Goal: Information Seeking & Learning: Learn about a topic

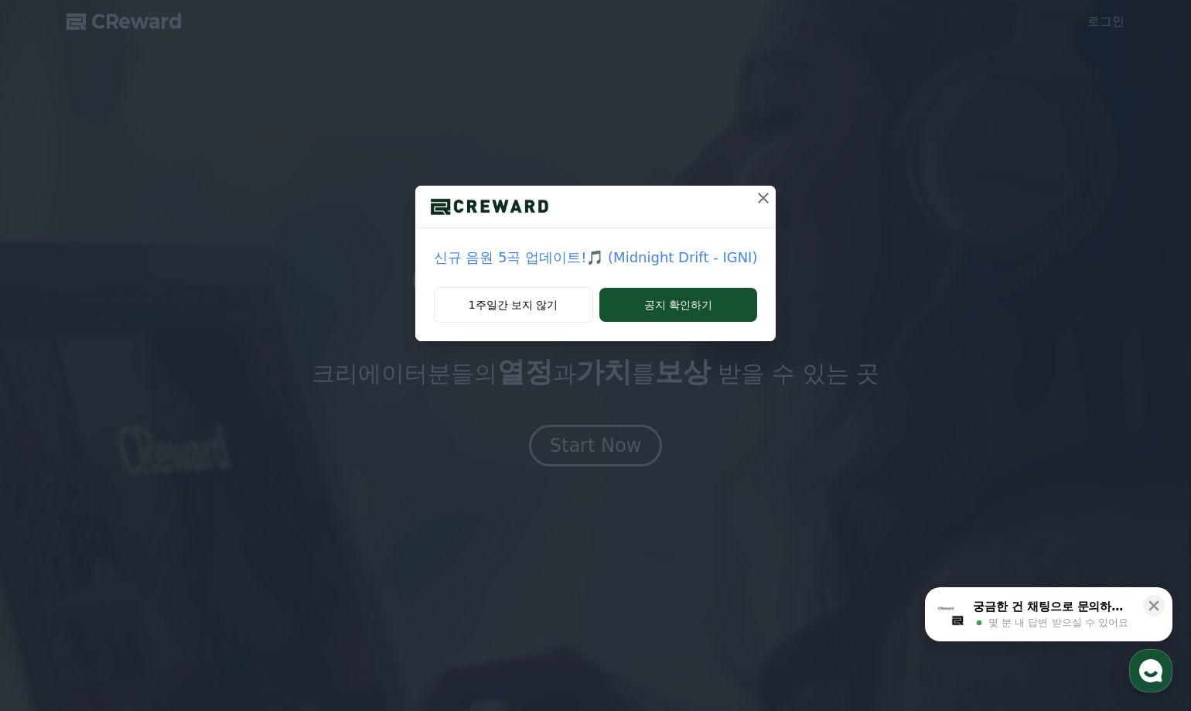
click at [759, 200] on icon at bounding box center [763, 198] width 11 height 11
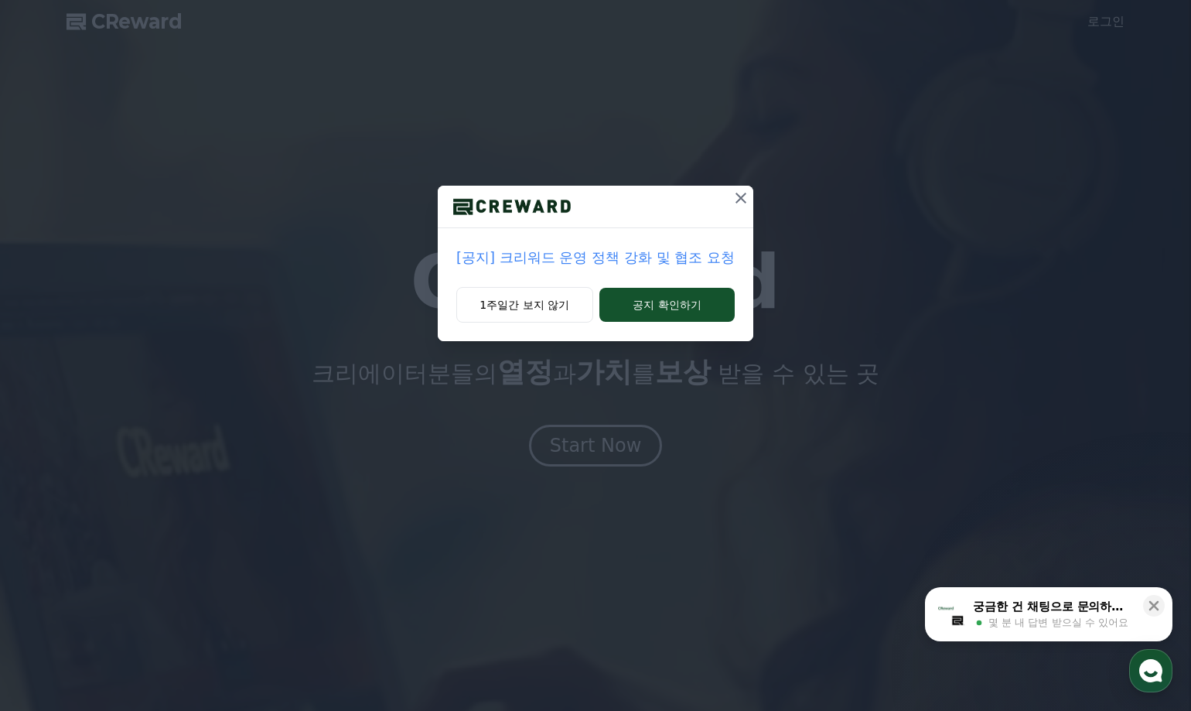
click at [738, 200] on icon at bounding box center [741, 198] width 19 height 19
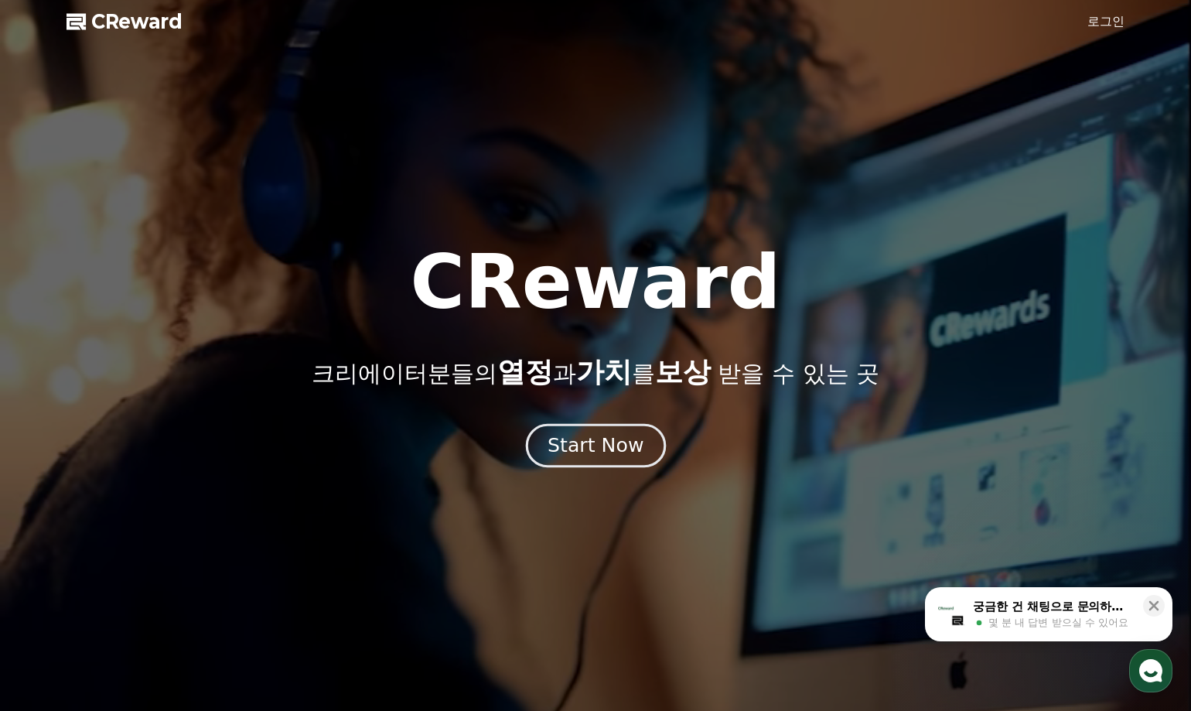
click at [607, 450] on div "Start Now" at bounding box center [596, 445] width 96 height 26
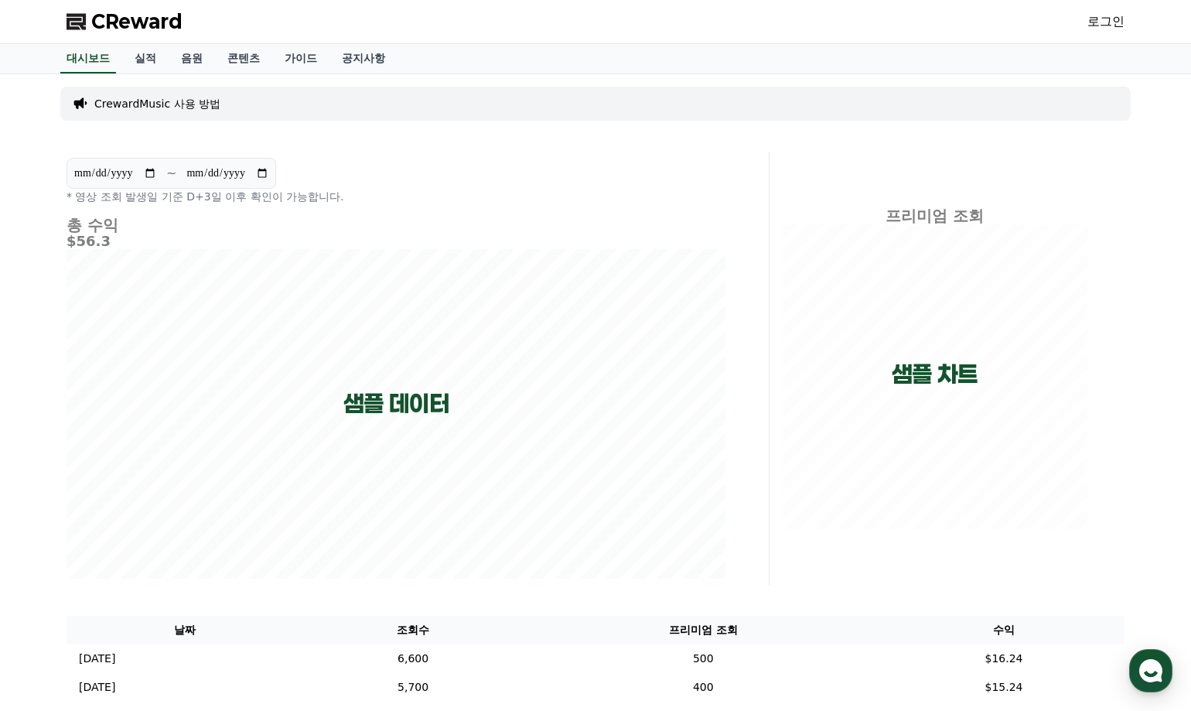
click at [1103, 25] on link "로그인" at bounding box center [1105, 21] width 37 height 19
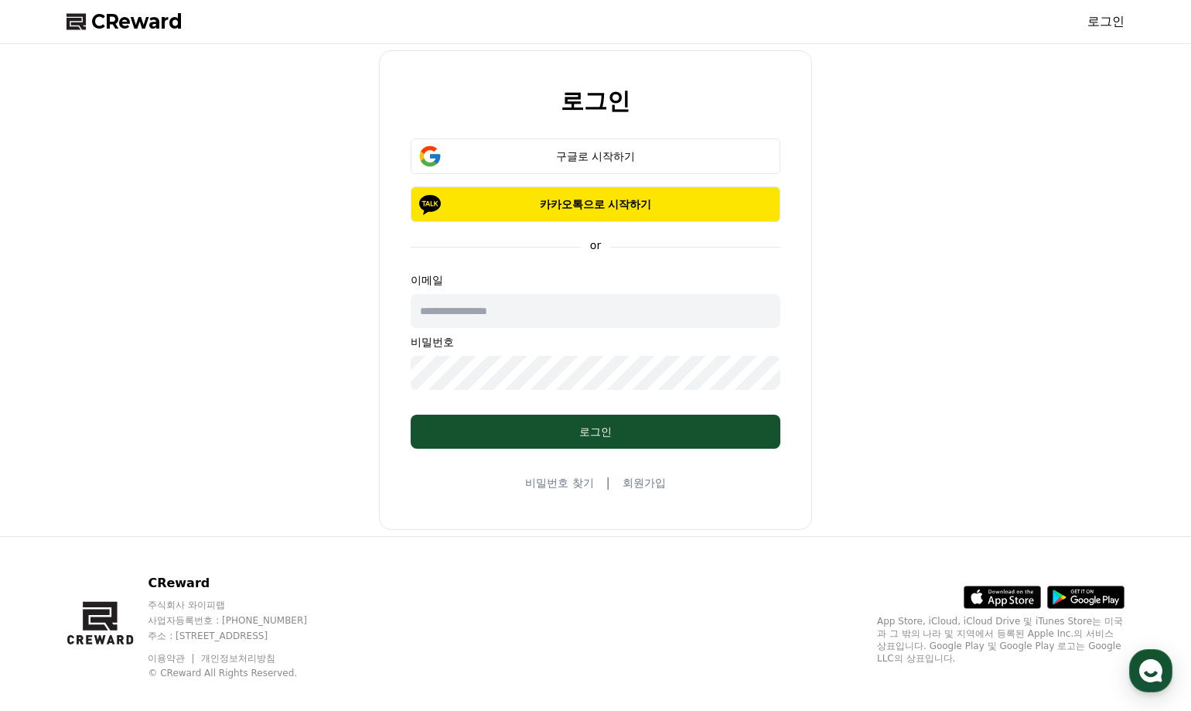
click at [313, 278] on div "로그인 구글로 시작하기 카카오톡으로 시작하기 or 이메일 비밀번호 로그인 비밀번호 찾기 | 회원가입" at bounding box center [595, 290] width 1070 height 480
click at [603, 156] on div "구글로 시작하기" at bounding box center [595, 156] width 325 height 15
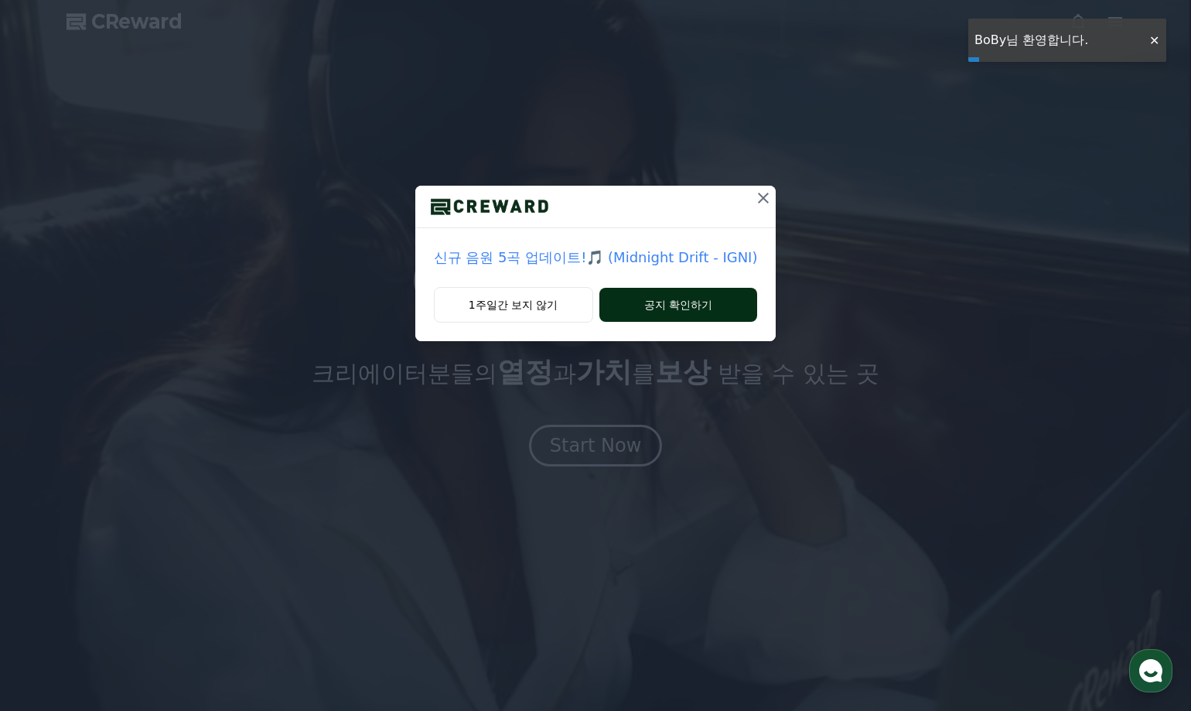
click at [643, 306] on button "공지 확인하기" at bounding box center [678, 305] width 159 height 34
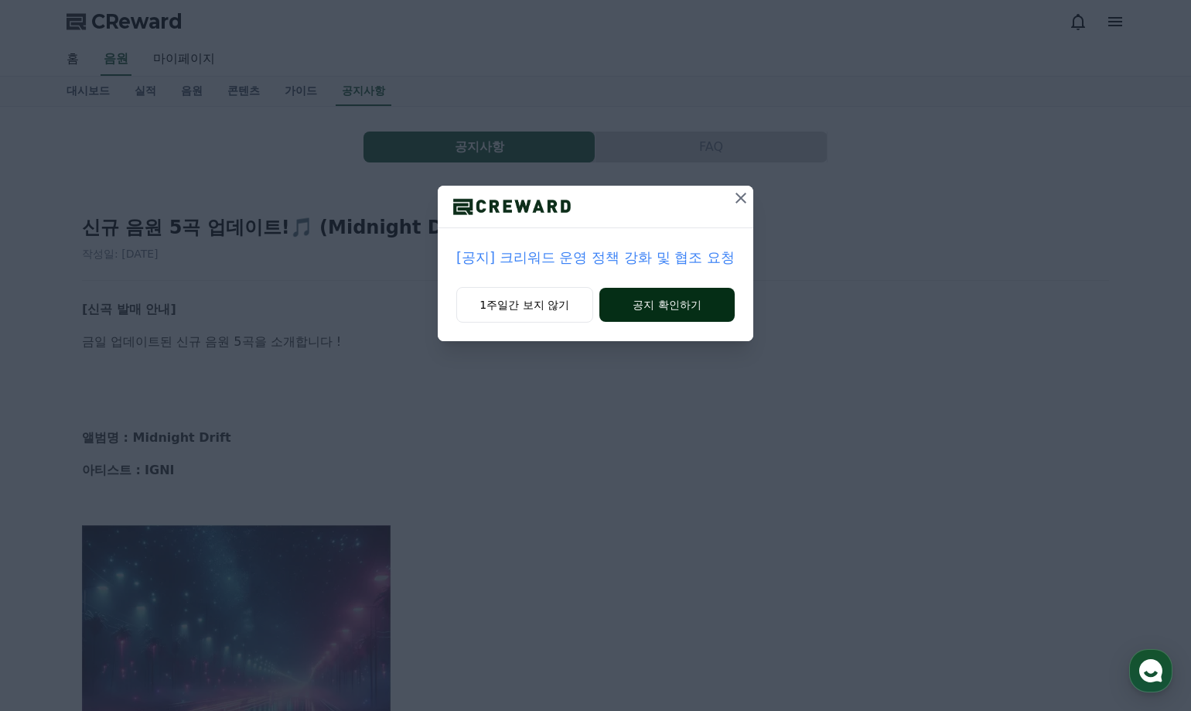
click at [650, 306] on button "공지 확인하기" at bounding box center [666, 305] width 135 height 34
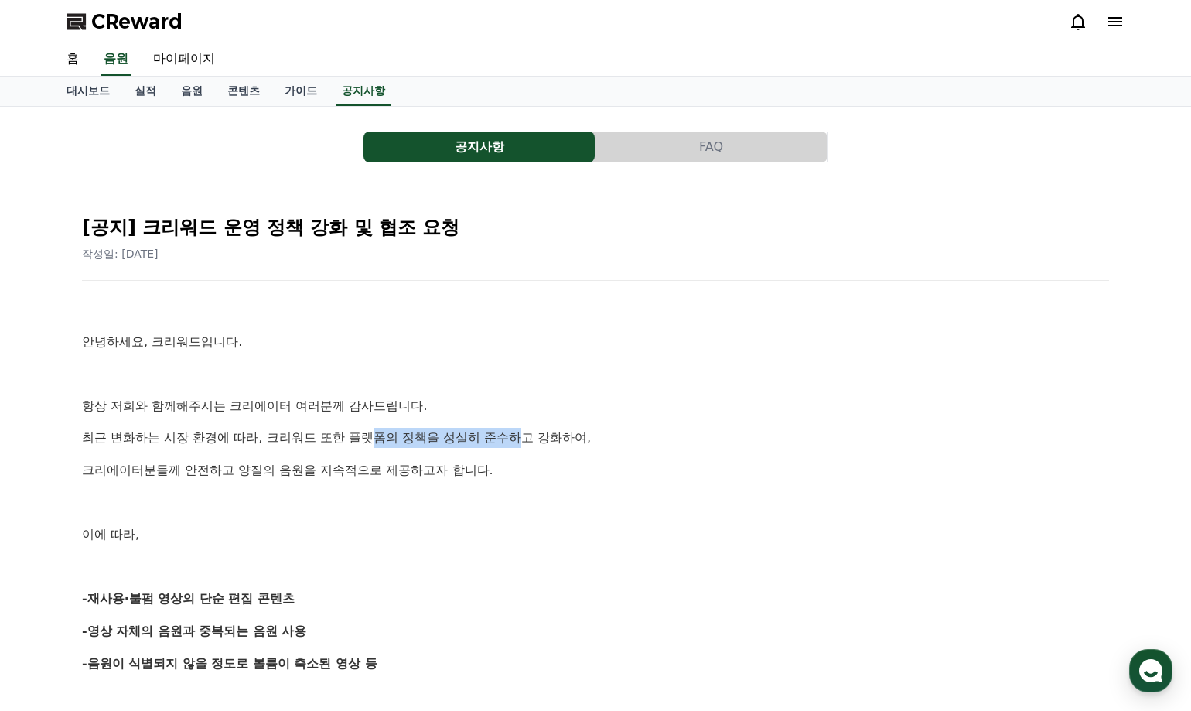
drag, startPoint x: 377, startPoint y: 444, endPoint x: 530, endPoint y: 439, distance: 153.2
click at [530, 439] on p "최근 변화하는 시장 환경에 따라, 크리워드 또한 플랫폼의 정책을 성실히 준수하고 강화하여," at bounding box center [595, 438] width 1027 height 20
drag, startPoint x: 530, startPoint y: 439, endPoint x: 512, endPoint y: 464, distance: 31.1
click at [514, 463] on p "크리에이터분들께 안전하고 양질의 음원을 지속적으로 제공하고자 합니다." at bounding box center [595, 470] width 1027 height 20
drag, startPoint x: 323, startPoint y: 441, endPoint x: 543, endPoint y: 438, distance: 219.7
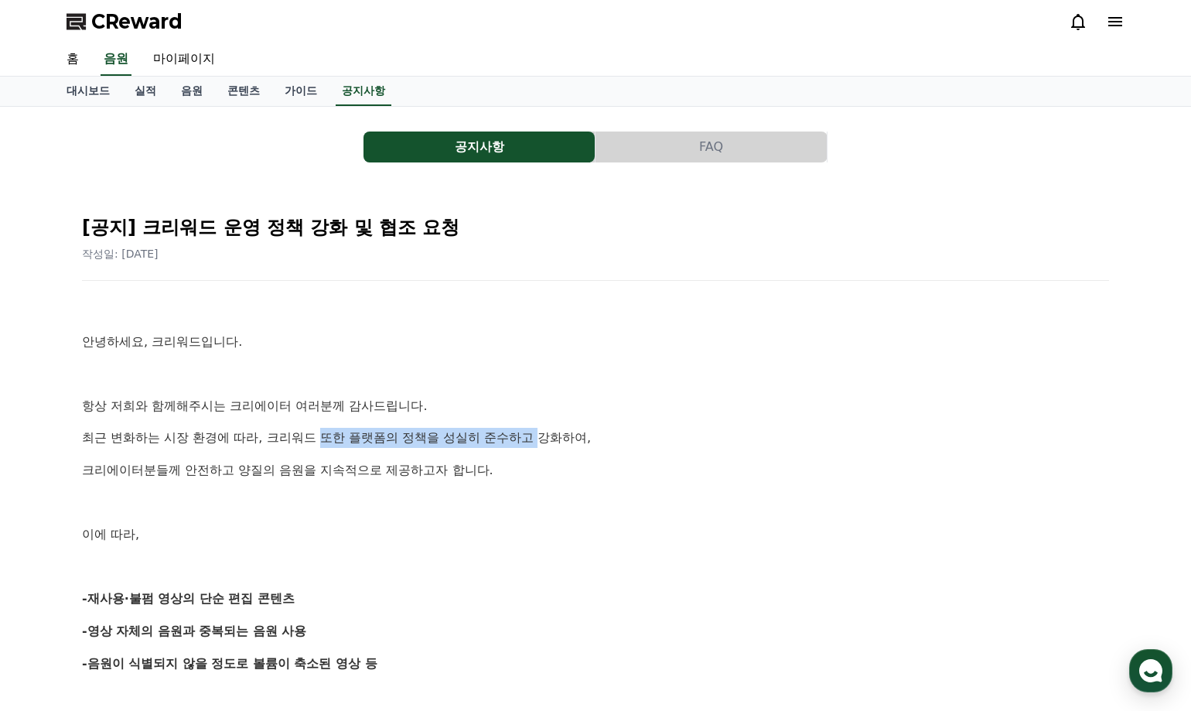
click at [543, 438] on p "최근 변화하는 시장 환경에 따라, 크리워드 또한 플랫폼의 정책을 성실히 준수하고 강화하여," at bounding box center [595, 438] width 1027 height 20
drag, startPoint x: 543, startPoint y: 438, endPoint x: 506, endPoint y: 463, distance: 44.6
click at [506, 463] on p "크리에이터분들께 안전하고 양질의 음원을 지속적으로 제공하고자 합니다." at bounding box center [595, 470] width 1027 height 20
click at [517, 478] on p "크리에이터분들께 안전하고 양질의 음원을 지속적으로 제공하고자 합니다." at bounding box center [595, 470] width 1027 height 20
drag, startPoint x: 424, startPoint y: 498, endPoint x: 497, endPoint y: 501, distance: 73.5
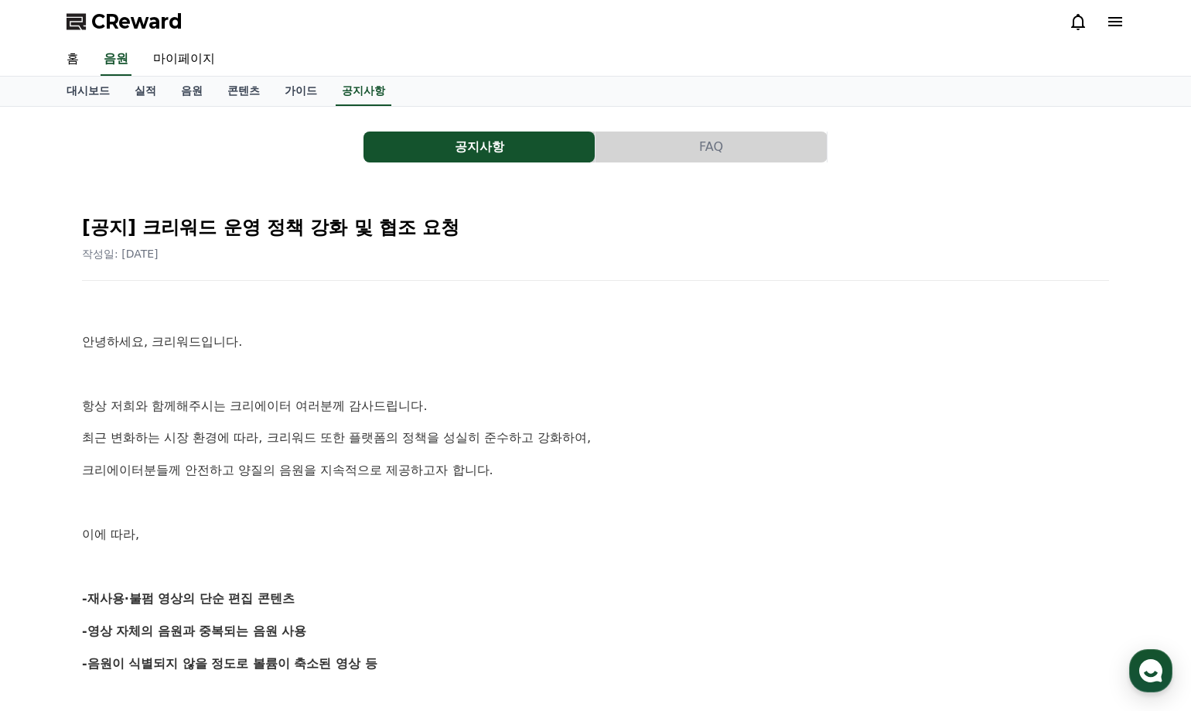
click at [426, 499] on p at bounding box center [595, 503] width 1027 height 20
drag, startPoint x: 497, startPoint y: 501, endPoint x: 524, endPoint y: 484, distance: 31.3
click at [502, 502] on p at bounding box center [595, 503] width 1027 height 20
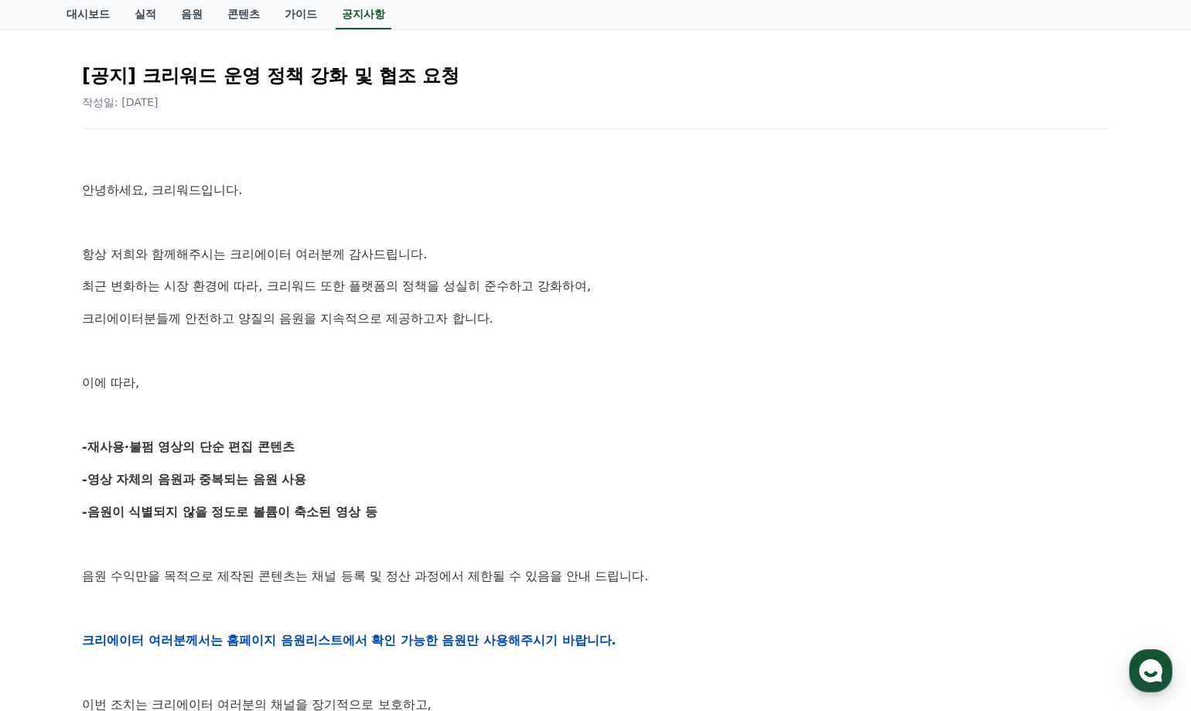
scroll to position [232, 0]
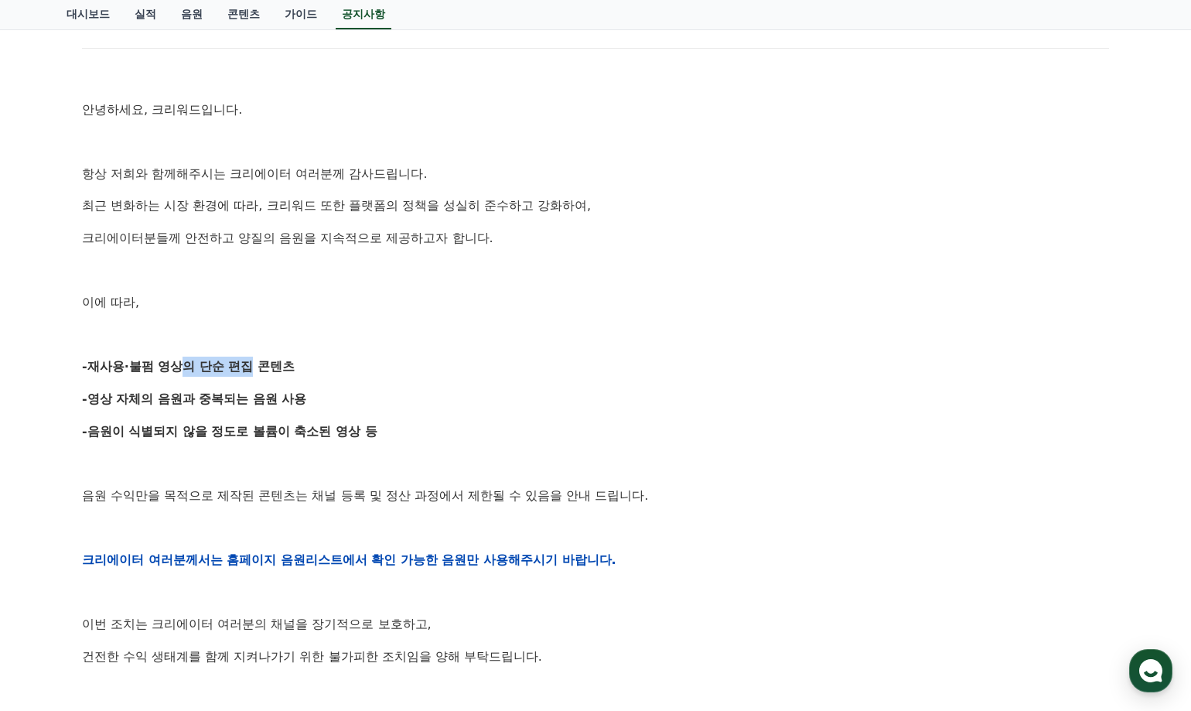
drag, startPoint x: 163, startPoint y: 367, endPoint x: 239, endPoint y: 366, distance: 75.8
click at [239, 366] on strong "-재사용·불펌 영상의 단순 편집 콘텐츠" at bounding box center [188, 366] width 213 height 15
drag, startPoint x: 101, startPoint y: 394, endPoint x: 295, endPoint y: 404, distance: 194.4
click at [295, 404] on strong "-영상 자체의 음원과 중복되는 음원 사용" at bounding box center [194, 398] width 225 height 15
drag, startPoint x: 162, startPoint y: 434, endPoint x: 278, endPoint y: 427, distance: 115.5
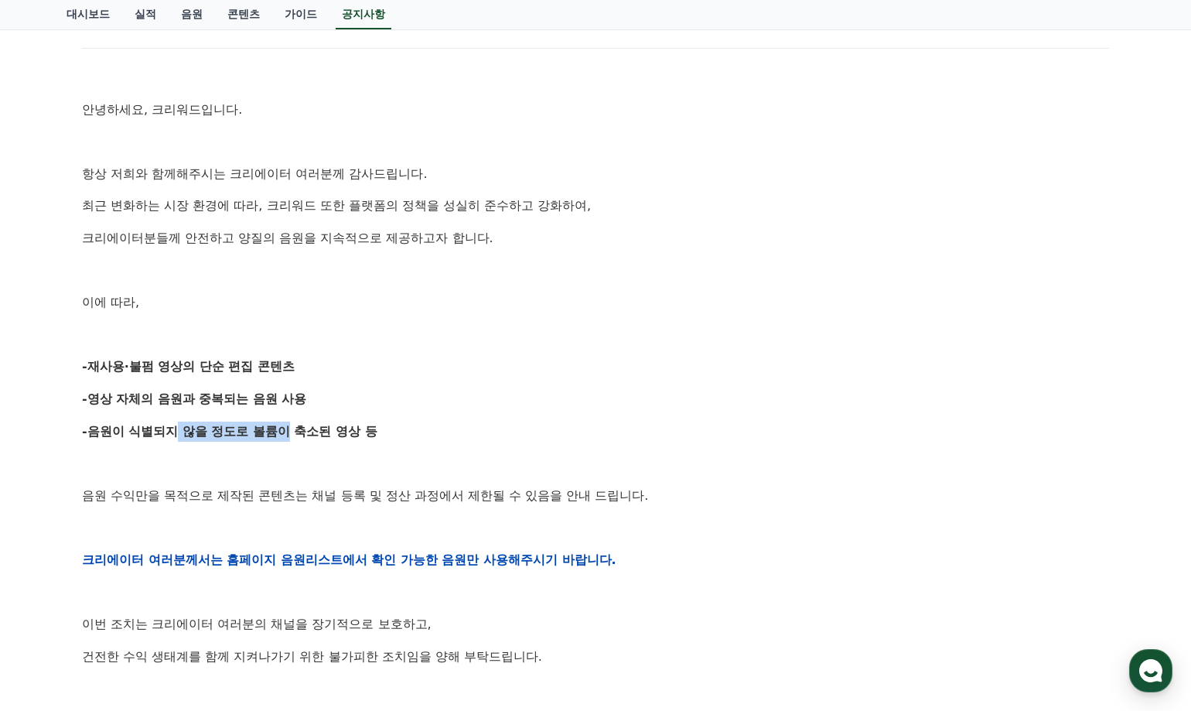
click at [278, 427] on strong "-음원이 식별되지 않을 정도로 볼륨이 축소된 영상 등" at bounding box center [229, 431] width 295 height 15
click at [36, 519] on div "공지사항 FAQ [공지] 크리워드 운영 정책 강화 및 협조 요청 작성일: 2025-09-15 안녕하세요, 크리워드입니다. 항상 저희와 함께해주…" at bounding box center [595, 500] width 1191 height 1251
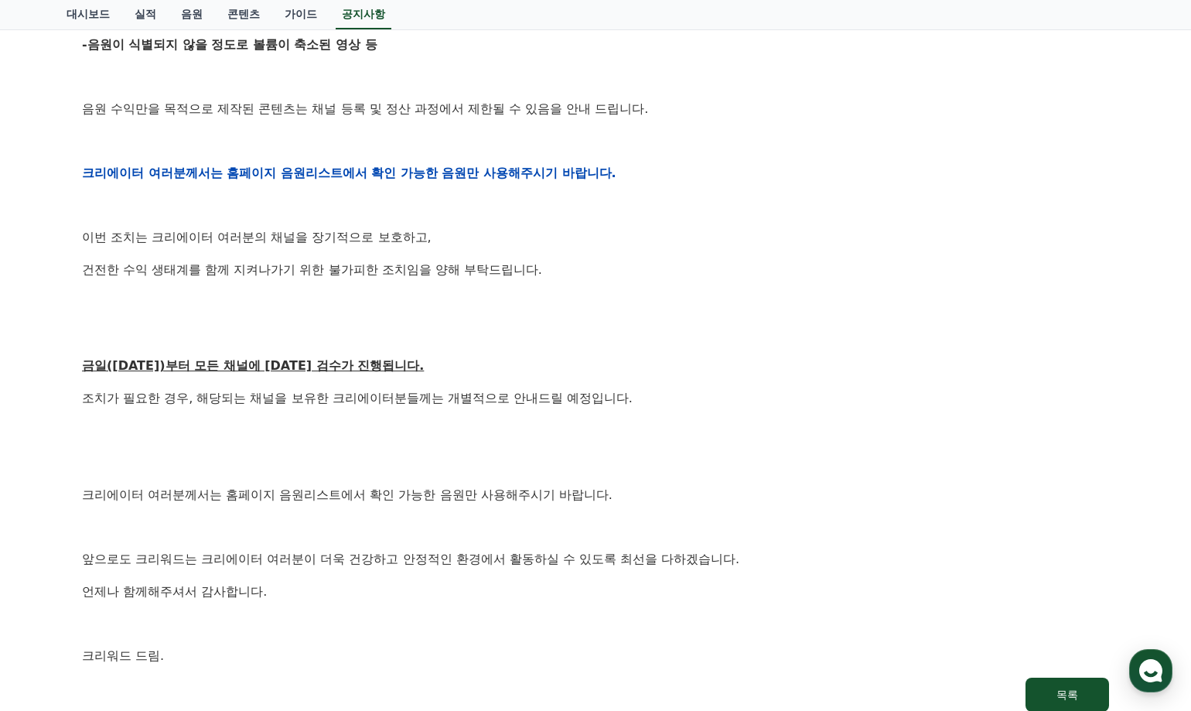
scroll to position [696, 0]
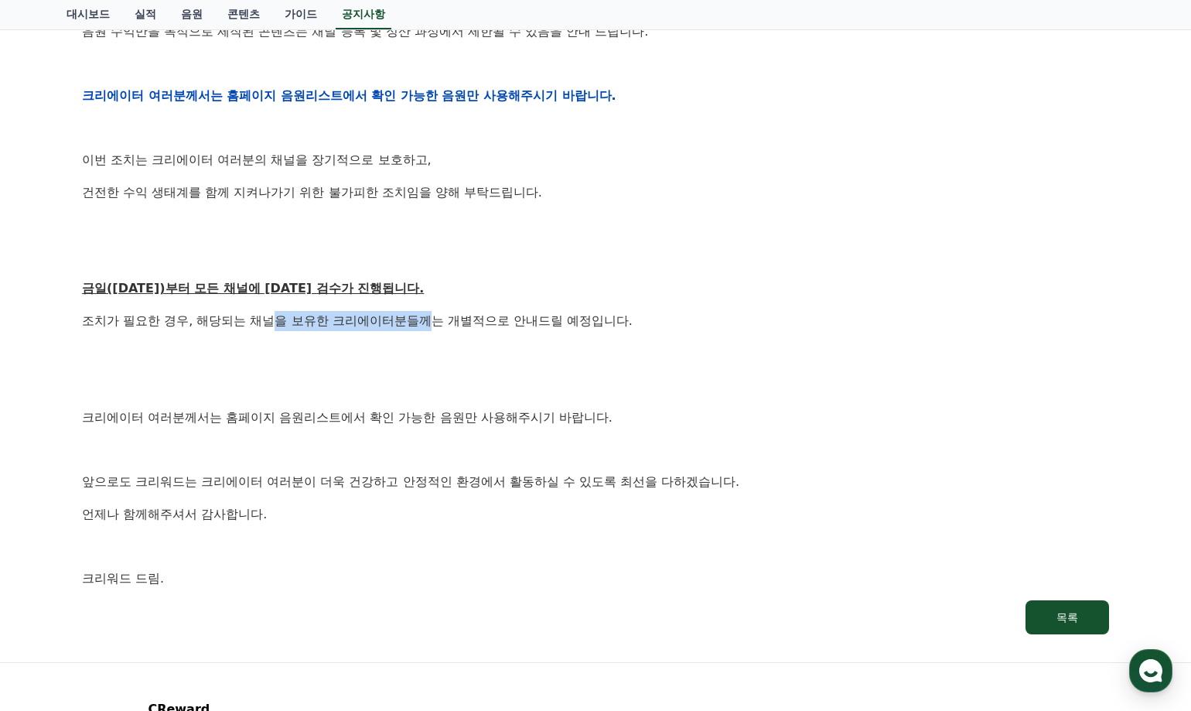
drag, startPoint x: 278, startPoint y: 326, endPoint x: 434, endPoint y: 326, distance: 155.5
click at [434, 326] on p "조치가 필요한 경우, 해당되는 채널을 보유한 크리에이터분들께는 개별적으로 안내드릴 예정입니다." at bounding box center [595, 321] width 1027 height 20
drag, startPoint x: 434, startPoint y: 326, endPoint x: 384, endPoint y: 350, distance: 56.0
click at [384, 350] on p at bounding box center [595, 353] width 1027 height 20
click at [251, 369] on div "안녕하세요, 크리워드입니다. 항상 저희와 함께해주시는 크리에이터 여러분께 감사드립니다. 최근 변화하는 시장 환경에 따라, 크리워드 또한 플랫폼…" at bounding box center [595, 95] width 1027 height 985
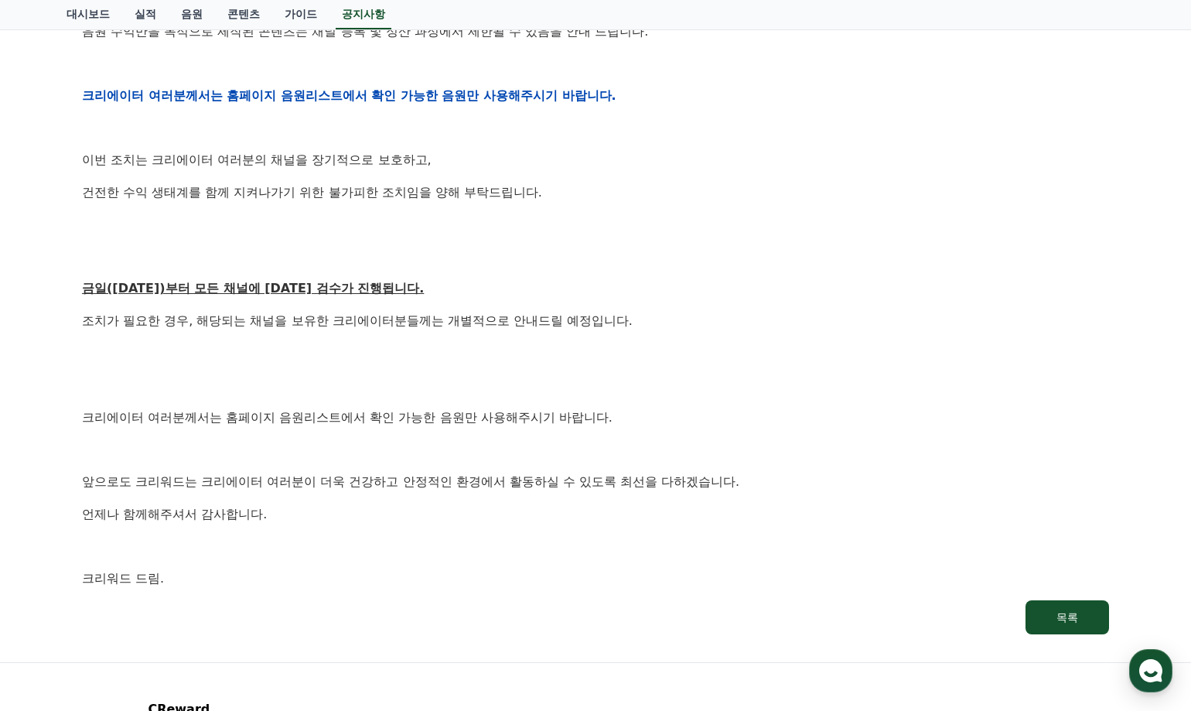
click at [188, 369] on div "안녕하세요, 크리워드입니다. 항상 저희와 함께해주시는 크리에이터 여러분께 감사드립니다. 최근 변화하는 시장 환경에 따라, 크리워드 또한 플랫폼…" at bounding box center [595, 95] width 1027 height 985
click at [137, 371] on div "안녕하세요, 크리워드입니다. 항상 저희와 함께해주시는 크리에이터 여러분께 감사드립니다. 최근 변화하는 시장 환경에 따라, 크리워드 또한 플랫폼…" at bounding box center [595, 95] width 1027 height 985
drag, startPoint x: 246, startPoint y: 425, endPoint x: 531, endPoint y: 420, distance: 285.4
click at [531, 420] on p "크리에이터 여러분께서는 홈페이지 음원리스트에서 확인 가능한 음원만 사용해주시기 바랍니다." at bounding box center [595, 418] width 1027 height 20
drag, startPoint x: 531, startPoint y: 420, endPoint x: 408, endPoint y: 452, distance: 127.2
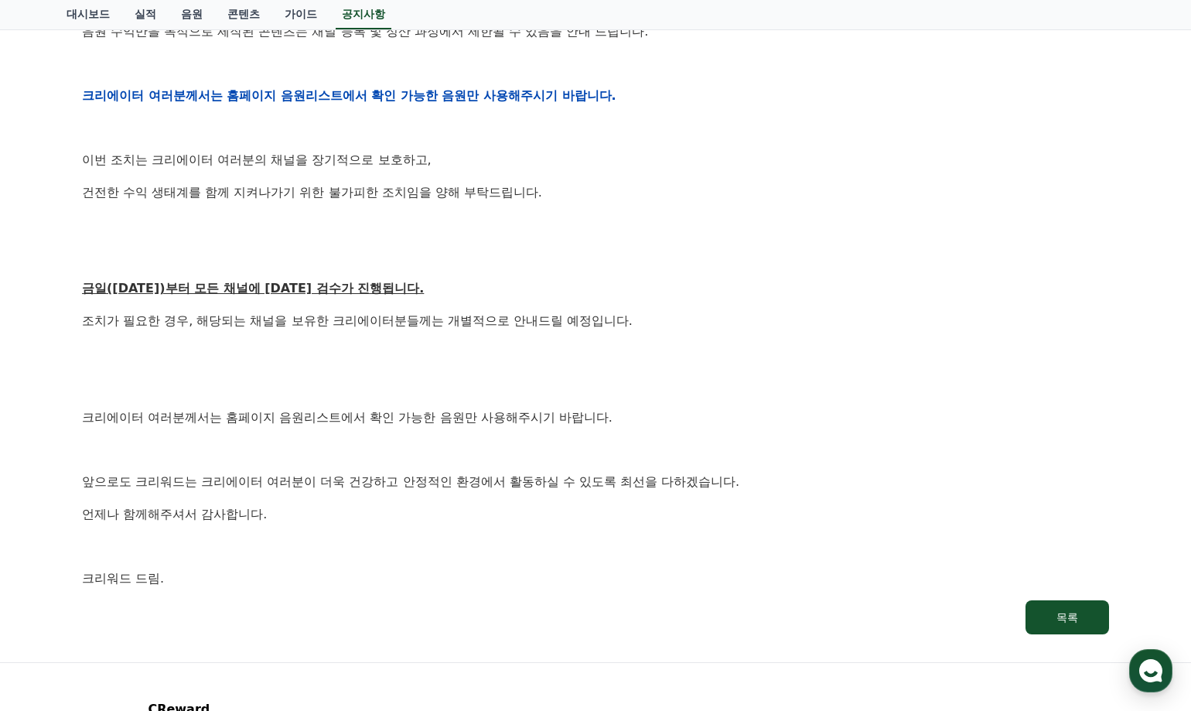
click at [408, 452] on p at bounding box center [595, 449] width 1027 height 20
drag, startPoint x: 298, startPoint y: 483, endPoint x: 459, endPoint y: 476, distance: 161.1
click at [459, 476] on p "앞으로도 크리워드는 크리에이터 여러분이 더욱 건강하고 안정적인 환경에서 활동하실 수 있도록 최선을 다하겠습니다." at bounding box center [595, 482] width 1027 height 20
drag, startPoint x: 459, startPoint y: 476, endPoint x: 436, endPoint y: 493, distance: 28.6
click at [436, 493] on div "안녕하세요, 크리워드입니다. 항상 저희와 함께해주시는 크리에이터 여러분께 감사드립니다. 최근 변화하는 시장 환경에 따라, 크리워드 또한 플랫폼…" at bounding box center [595, 95] width 1027 height 985
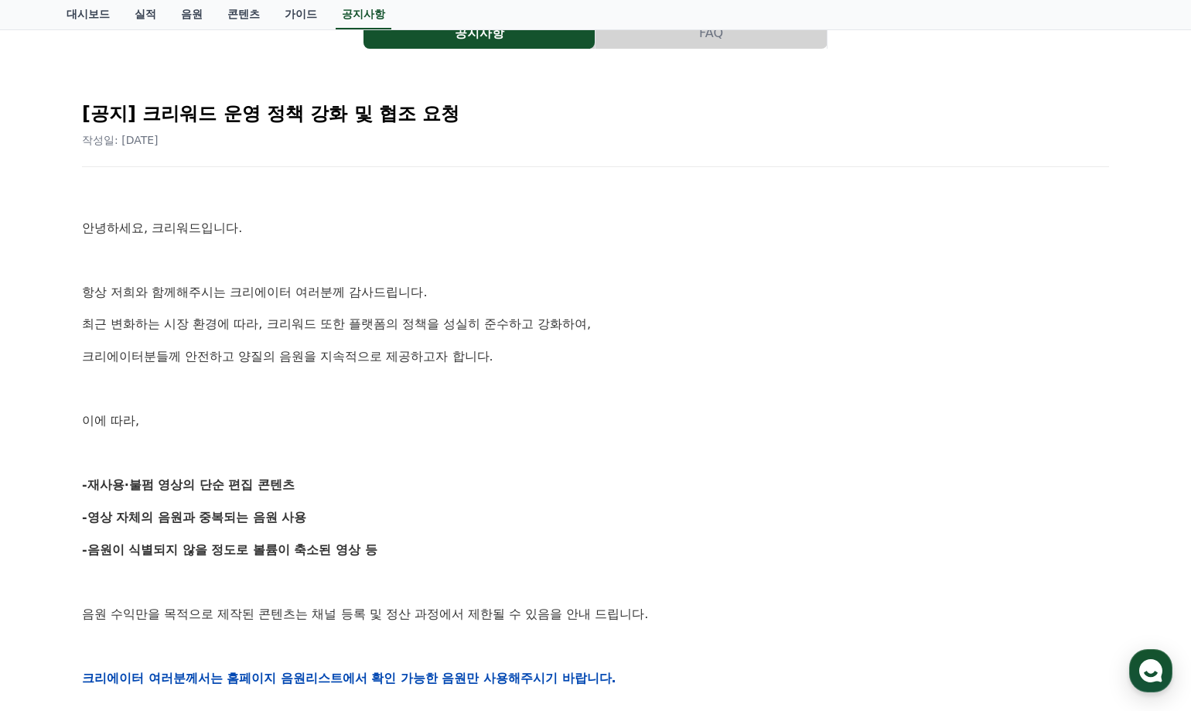
scroll to position [0, 0]
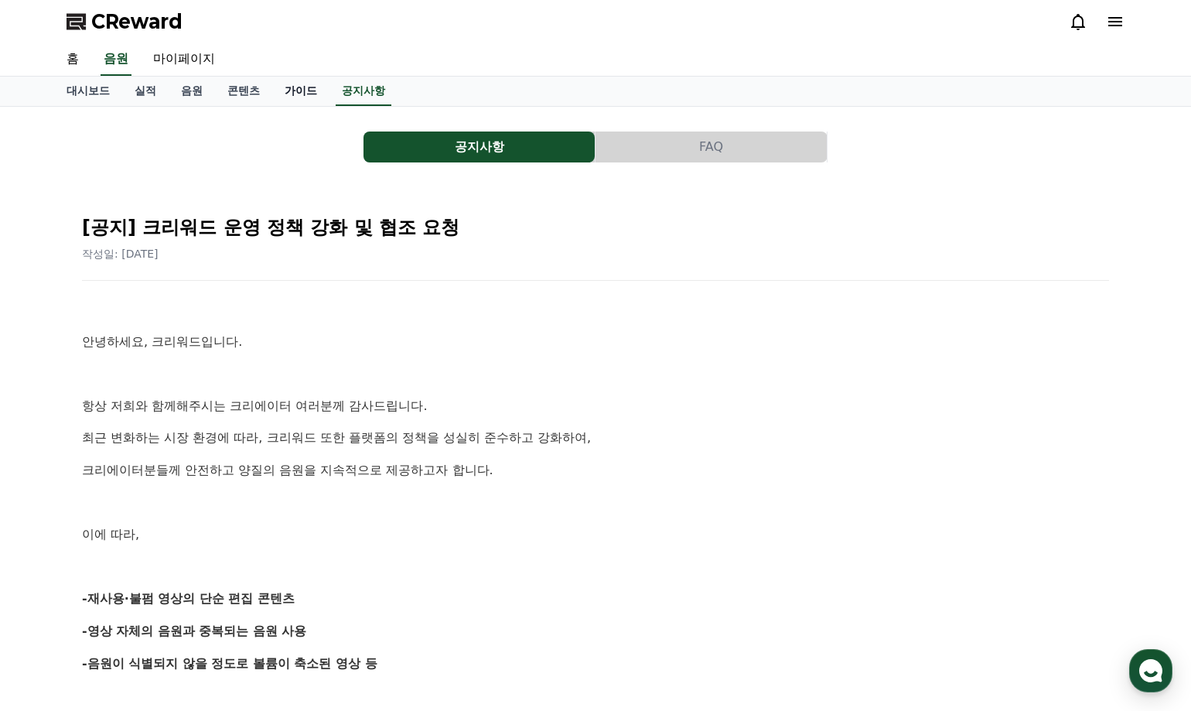
click at [302, 88] on link "가이드" at bounding box center [300, 91] width 57 height 29
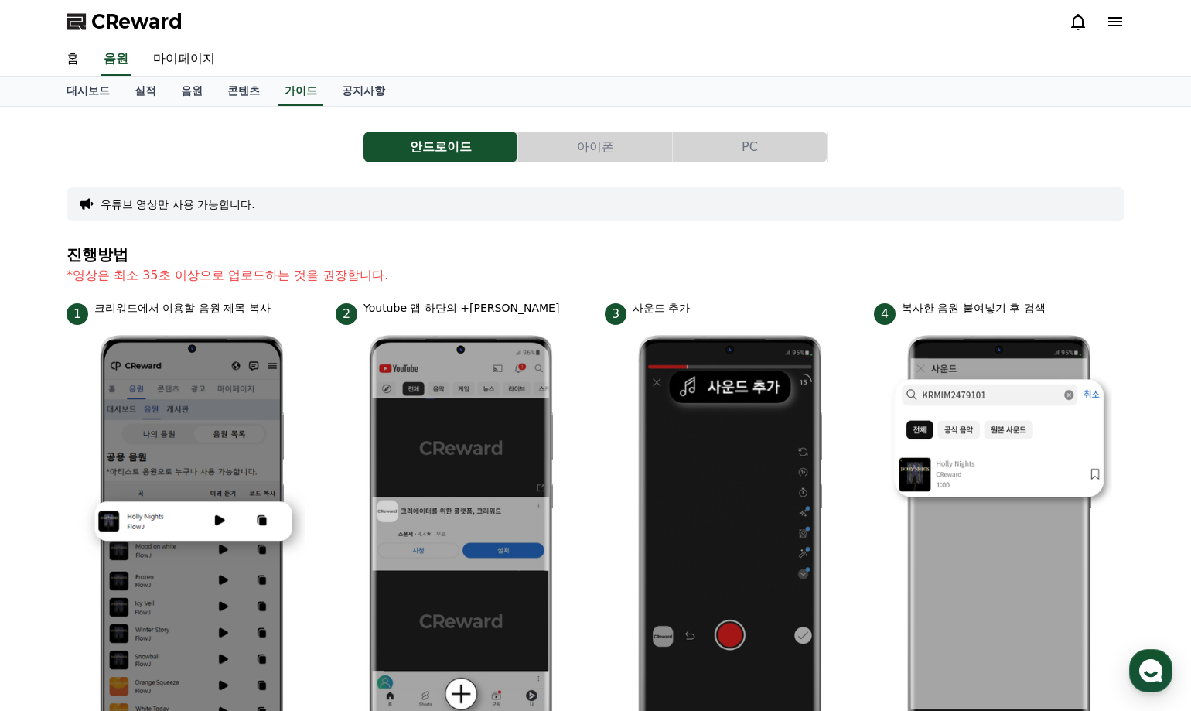
click at [732, 135] on button "PC" at bounding box center [750, 146] width 154 height 31
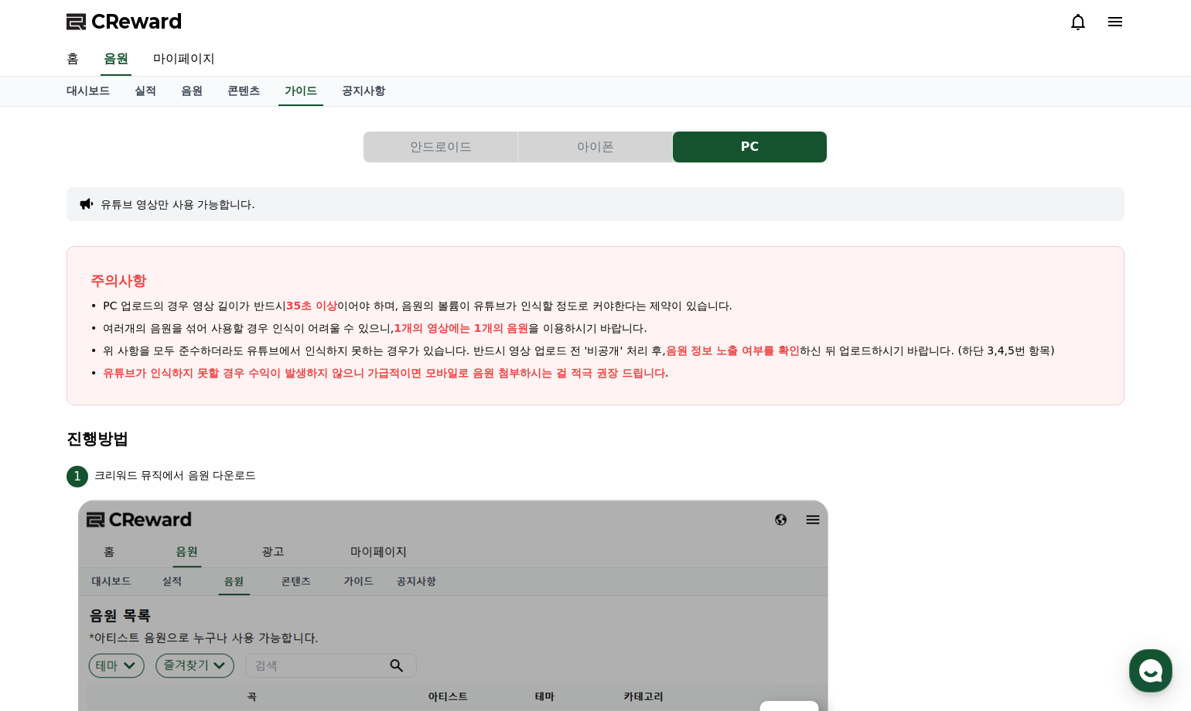
drag, startPoint x: 26, startPoint y: 319, endPoint x: 26, endPoint y: 334, distance: 15.5
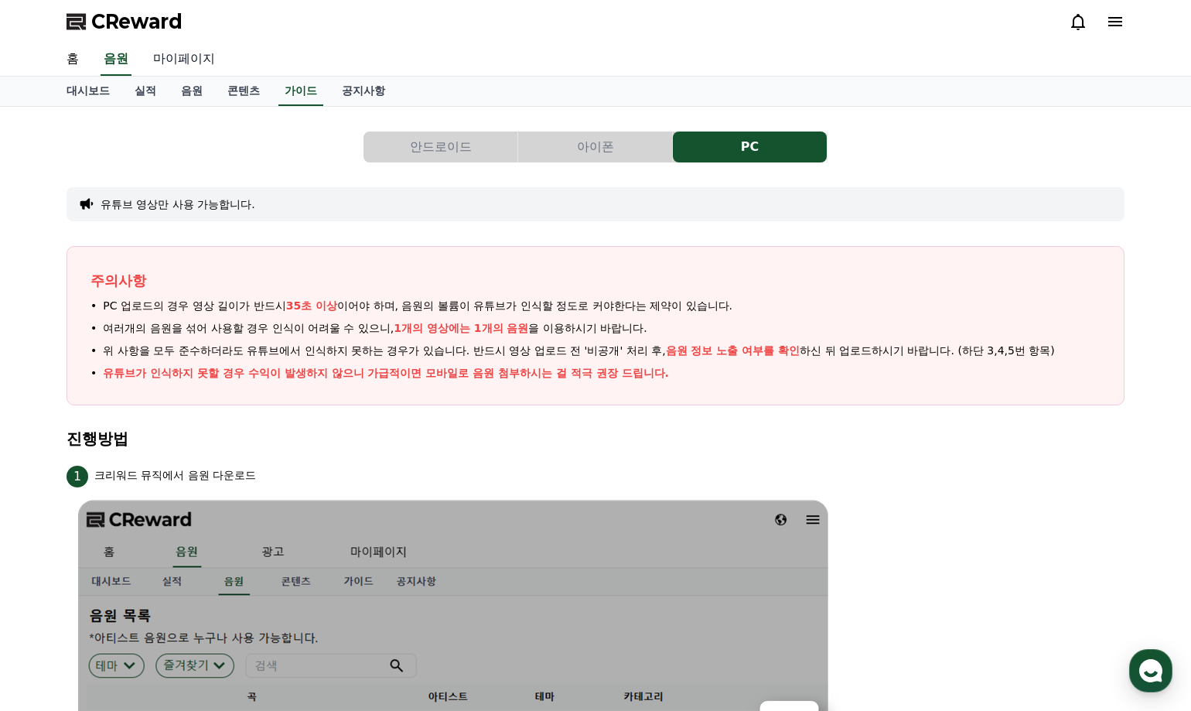
click at [191, 56] on link "마이페이지" at bounding box center [184, 59] width 87 height 32
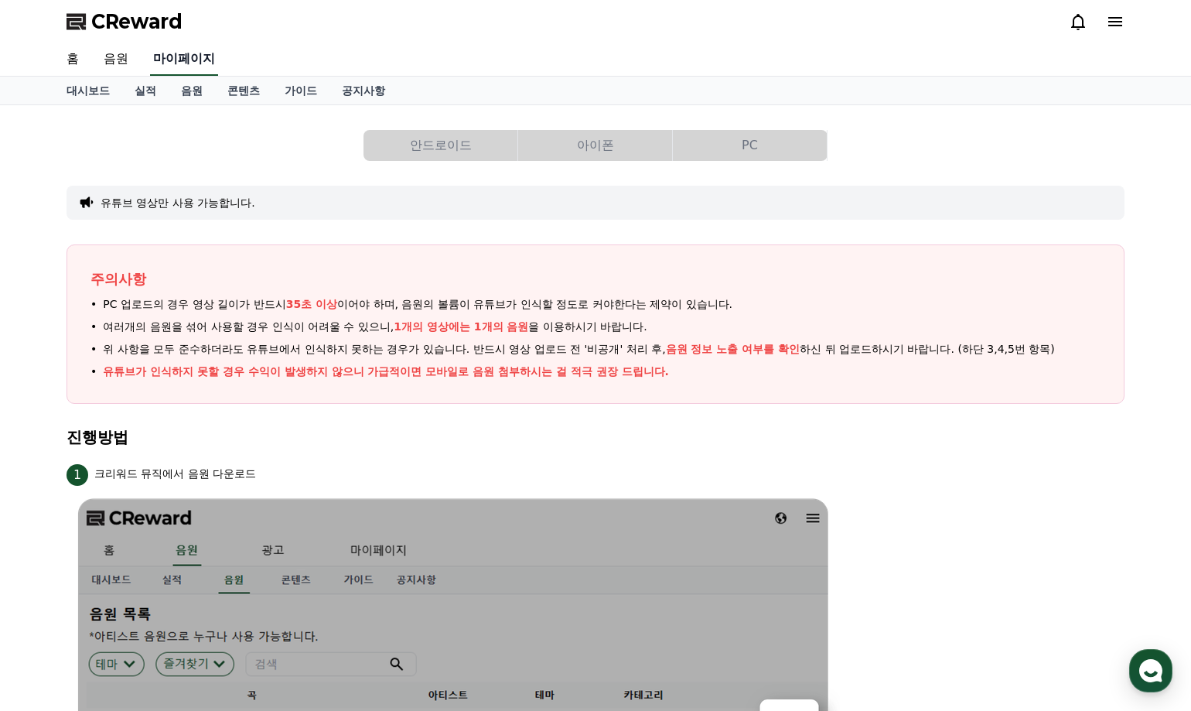
select select "**********"
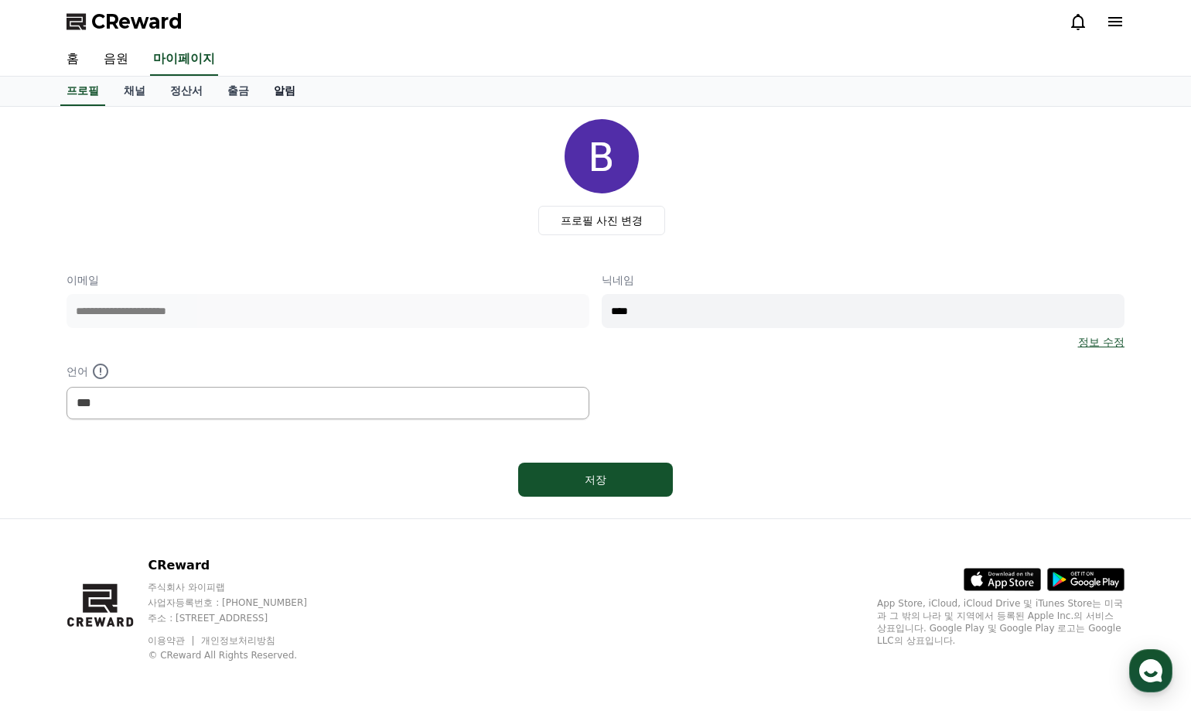
click at [281, 90] on link "알림" at bounding box center [284, 91] width 46 height 29
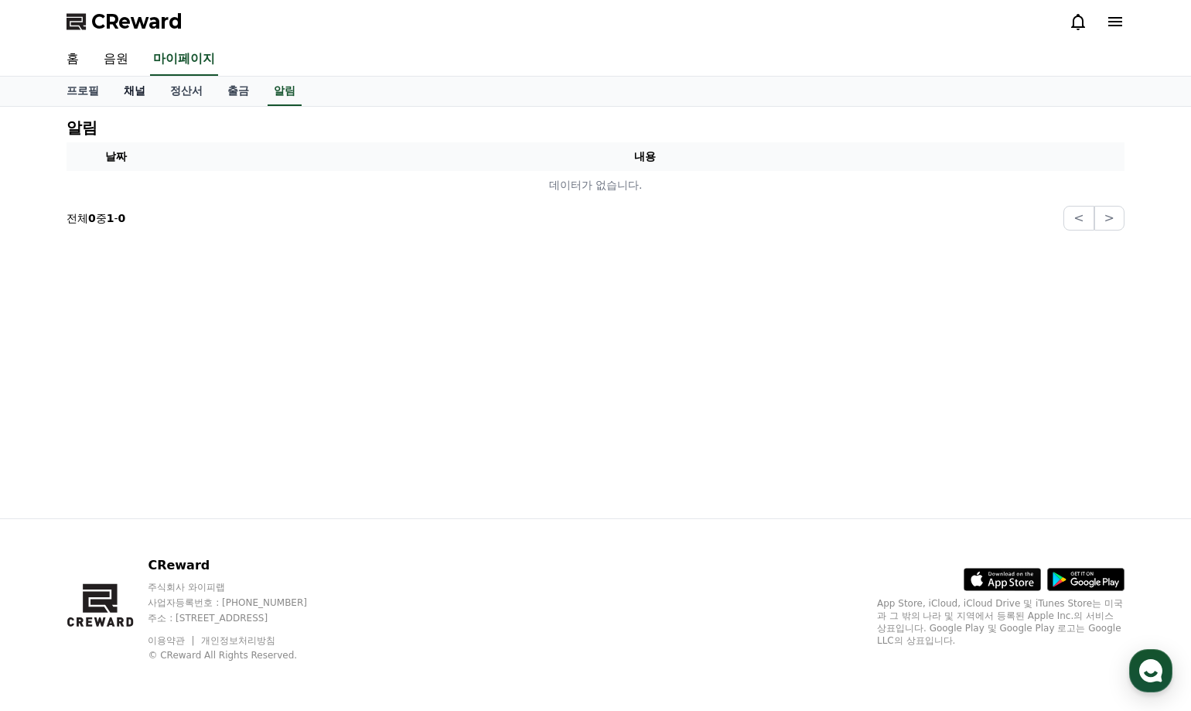
click at [134, 94] on link "채널" at bounding box center [134, 91] width 46 height 29
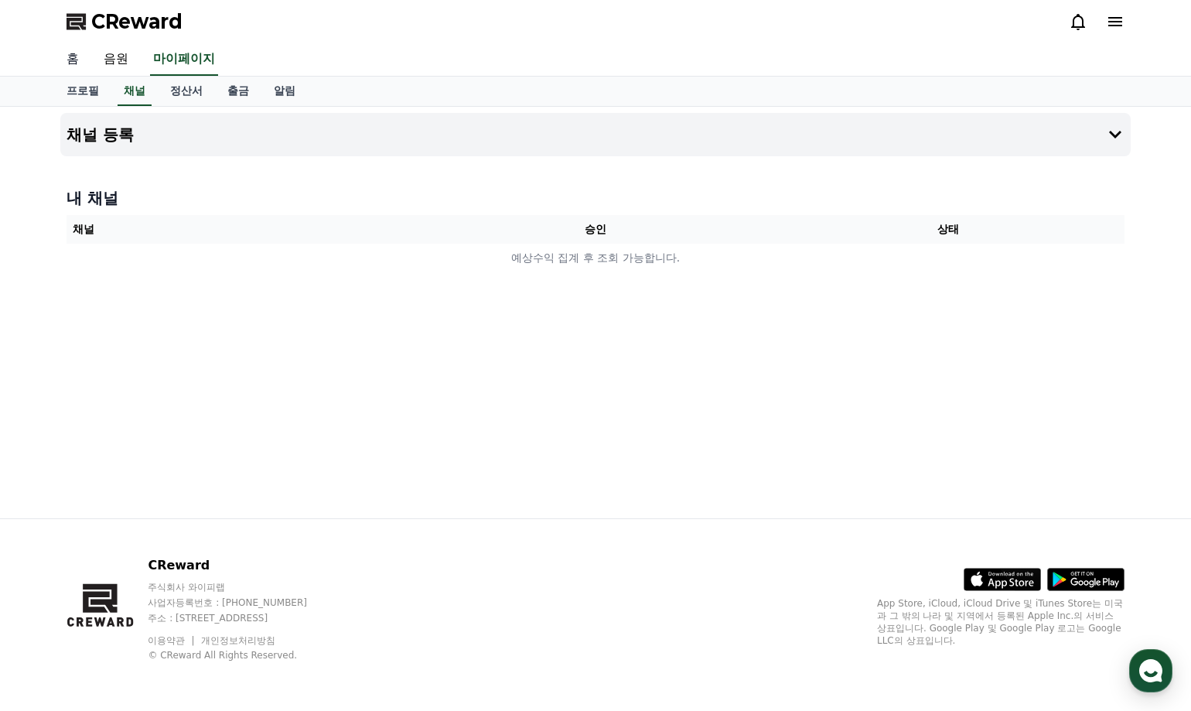
click at [73, 59] on link "홈" at bounding box center [72, 59] width 37 height 32
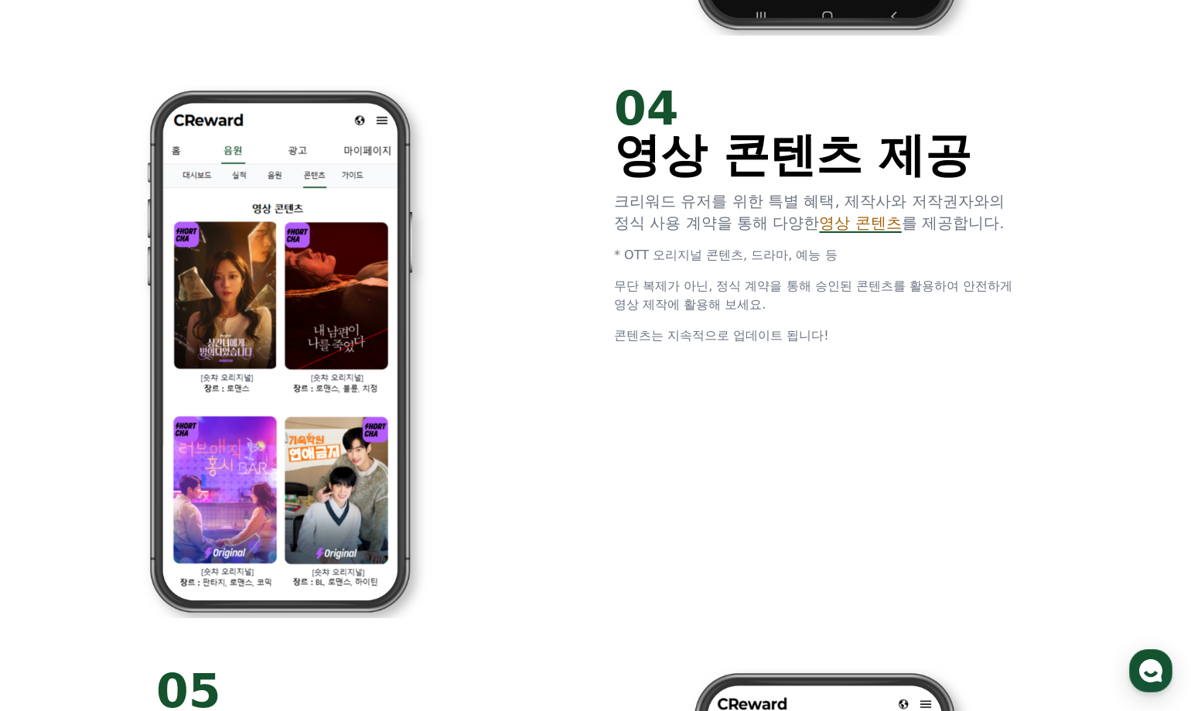
scroll to position [2939, 0]
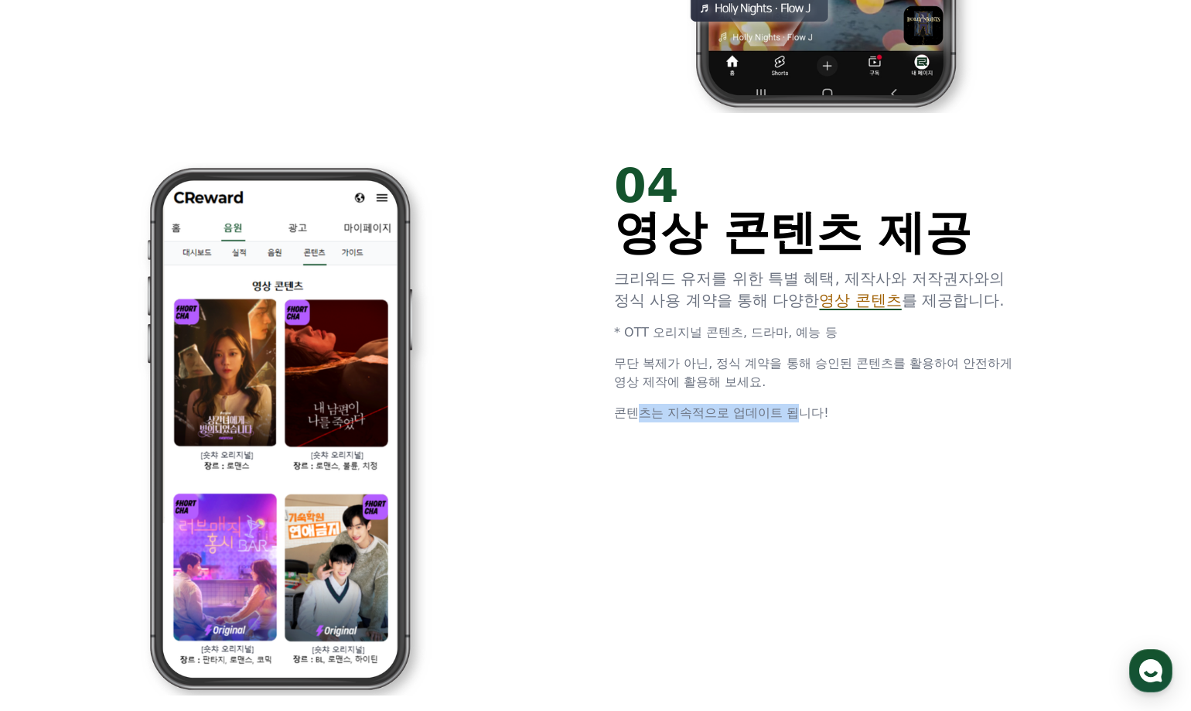
drag, startPoint x: 641, startPoint y: 418, endPoint x: 797, endPoint y: 418, distance: 156.2
click at [797, 418] on span "콘텐츠는 지속적으로 업데이트 됩니다!" at bounding box center [721, 412] width 215 height 15
click at [580, 411] on div "04 영상 콘텐츠 제공 크리워드 유저를 위한 특별 혜택, 제작사와 저작권자와의 정식 사용 계약을 통해 다양한 영상 콘텐츠 를 제공합니다. * …" at bounding box center [595, 429] width 928 height 582
click at [584, 410] on div "04 영상 콘텐츠 제공 크리워드 유저를 위한 특별 혜택, 제작사와 저작권자와의 정식 사용 계약을 통해 다양한 영상 콘텐츠 를 제공합니다. * …" at bounding box center [595, 429] width 928 height 582
drag, startPoint x: 581, startPoint y: 393, endPoint x: 581, endPoint y: 411, distance: 17.8
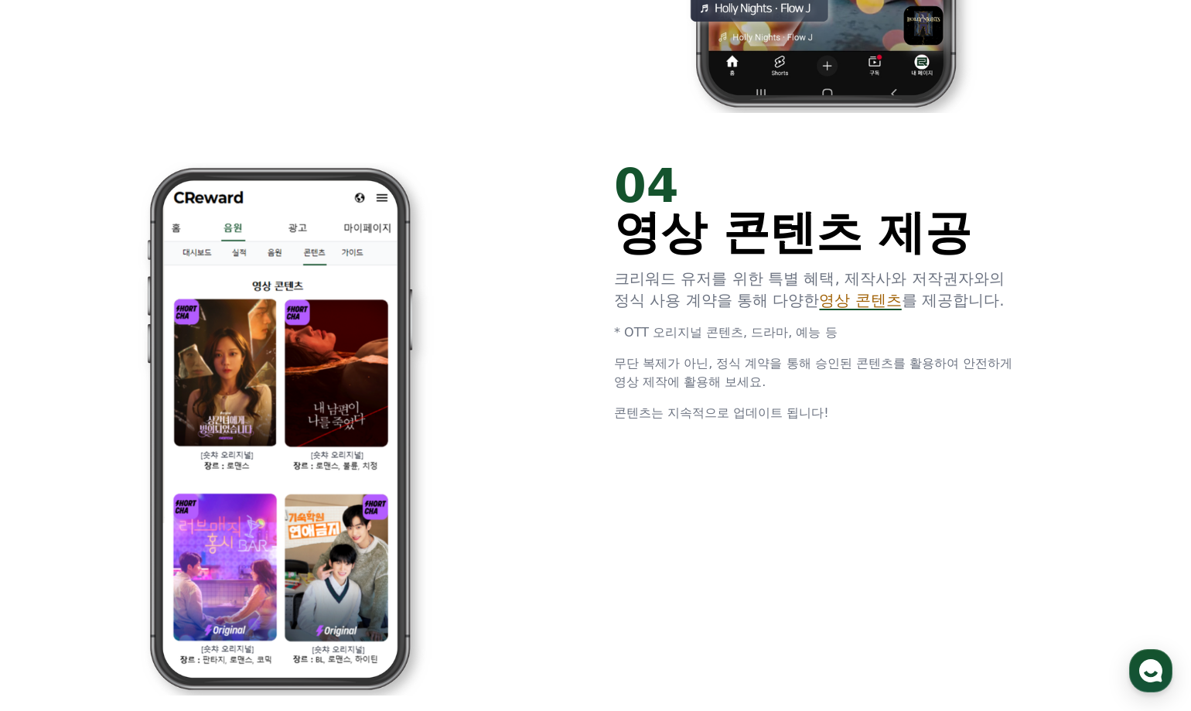
click at [581, 393] on div "04 영상 콘텐츠 제공 크리워드 유저를 위한 특별 혜택, 제작사와 저작권자와의 정식 사용 계약을 통해 다양한 영상 콘텐츠 를 제공합니다. * …" at bounding box center [595, 429] width 928 height 582
click at [585, 423] on div "04 영상 콘텐츠 제공 크리워드 유저를 위한 특별 혜택, 제작사와 저작권자와의 정식 사용 계약을 통해 다양한 영상 콘텐츠 를 제공합니다. * …" at bounding box center [595, 429] width 928 height 582
drag, startPoint x: 569, startPoint y: 404, endPoint x: 568, endPoint y: 435, distance: 30.9
click at [568, 405] on div at bounding box center [366, 428] width 421 height 533
click at [568, 435] on div at bounding box center [366, 428] width 421 height 533
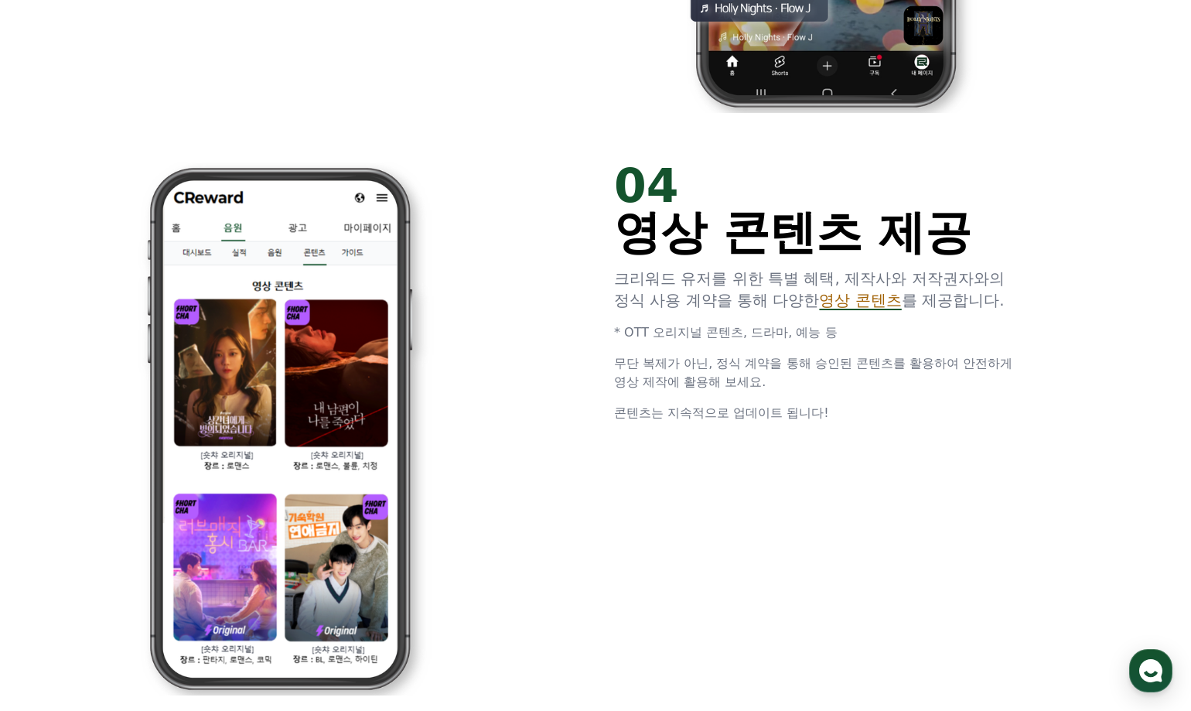
click at [514, 411] on div at bounding box center [366, 428] width 421 height 533
click at [507, 382] on div at bounding box center [366, 428] width 421 height 533
click at [495, 442] on div at bounding box center [366, 428] width 421 height 533
drag, startPoint x: 500, startPoint y: 462, endPoint x: 608, endPoint y: 459, distance: 108.3
click at [513, 466] on div at bounding box center [366, 428] width 421 height 533
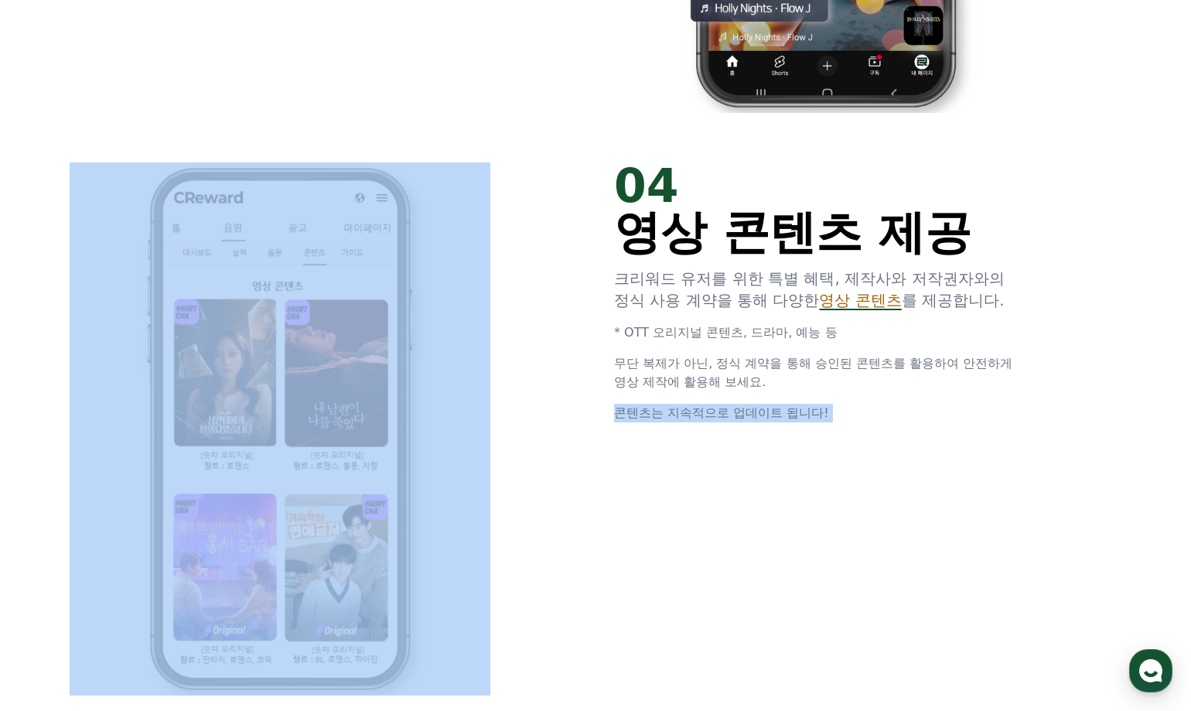
drag, startPoint x: 614, startPoint y: 459, endPoint x: 590, endPoint y: 461, distance: 24.0
click at [613, 459] on div "04 영상 콘텐츠 제공 크리워드 유저를 위한 특별 혜택, 제작사와 저작권자와의 정식 사용 계약을 통해 다양한 영상 콘텐츠 를 제공합니다. * …" at bounding box center [595, 429] width 928 height 582
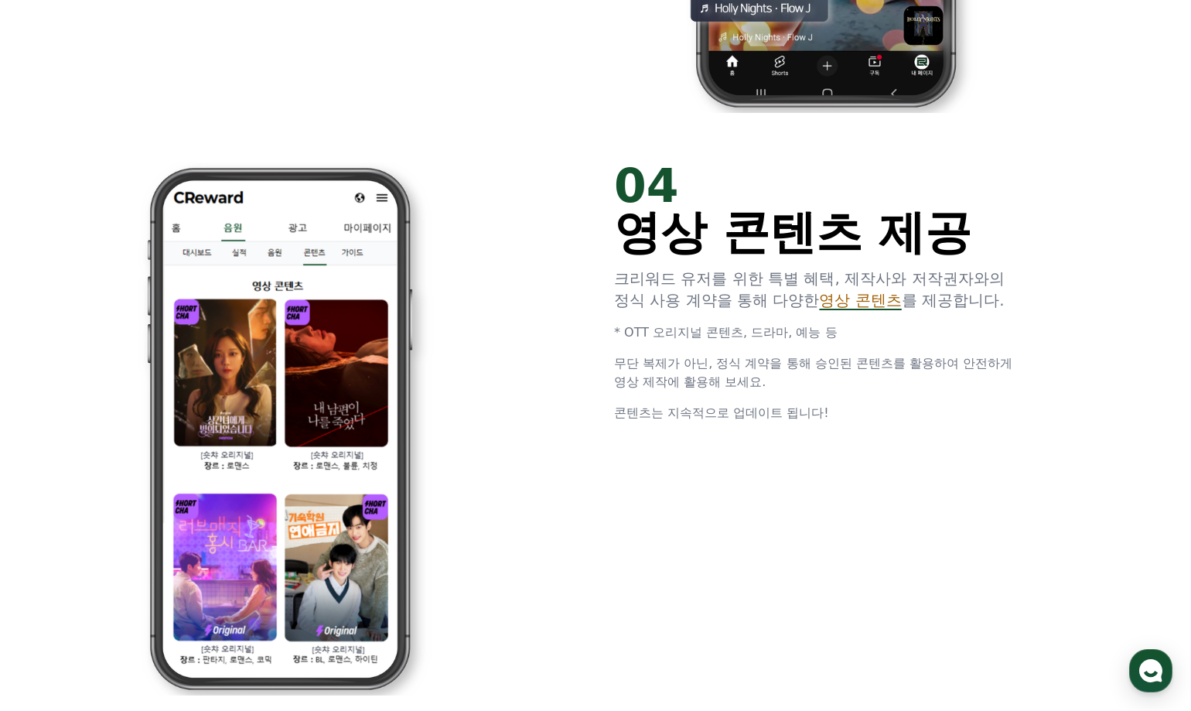
drag, startPoint x: 510, startPoint y: 451, endPoint x: 490, endPoint y: 426, distance: 31.4
click at [509, 450] on div at bounding box center [366, 428] width 421 height 533
click at [490, 390] on img at bounding box center [280, 428] width 421 height 533
click at [487, 440] on img at bounding box center [280, 428] width 421 height 533
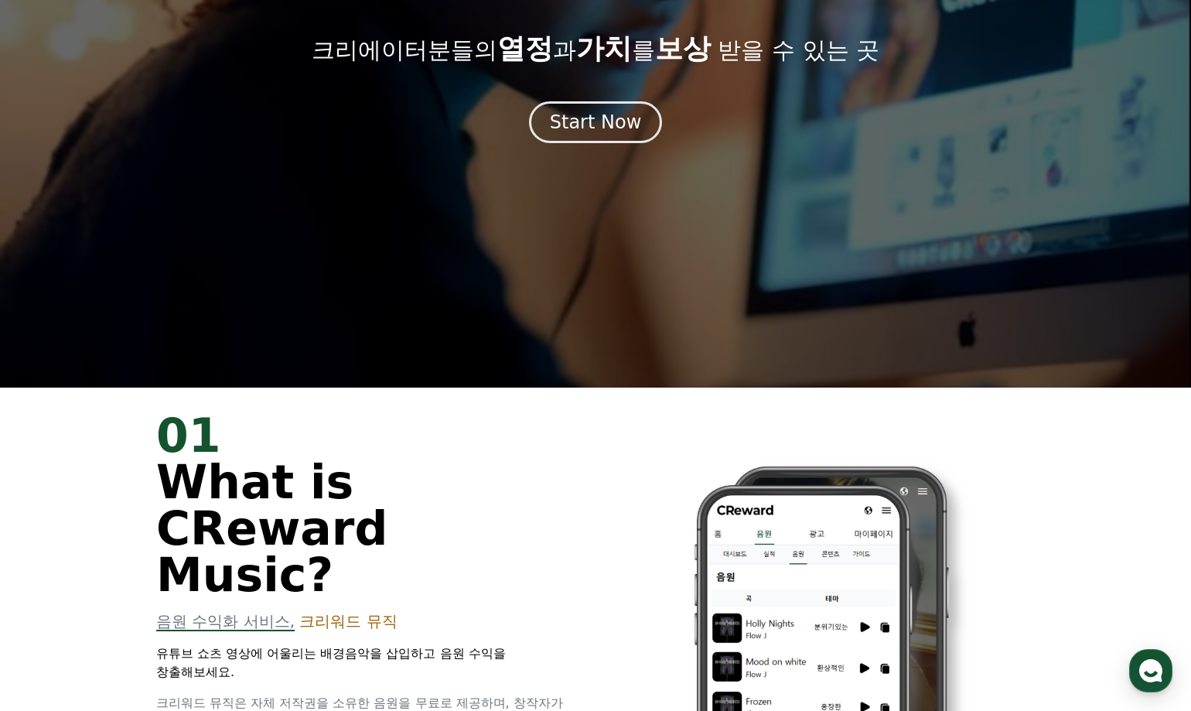
scroll to position [0, 0]
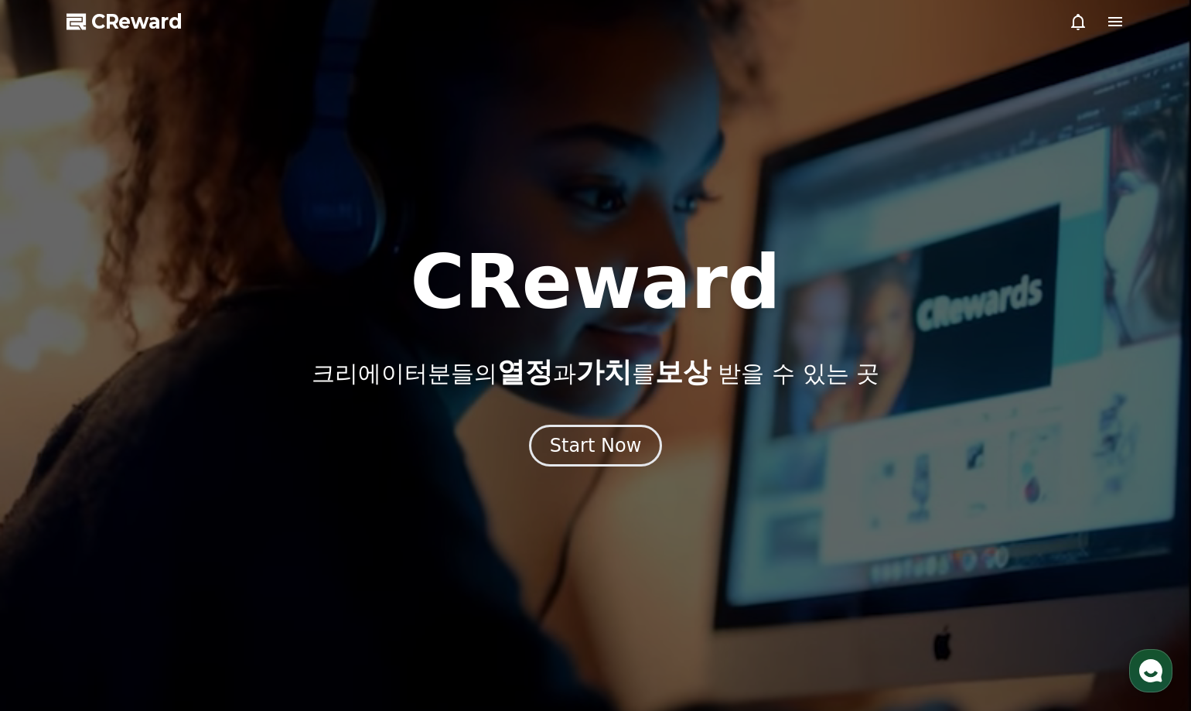
click at [1098, 26] on div at bounding box center [1097, 21] width 56 height 19
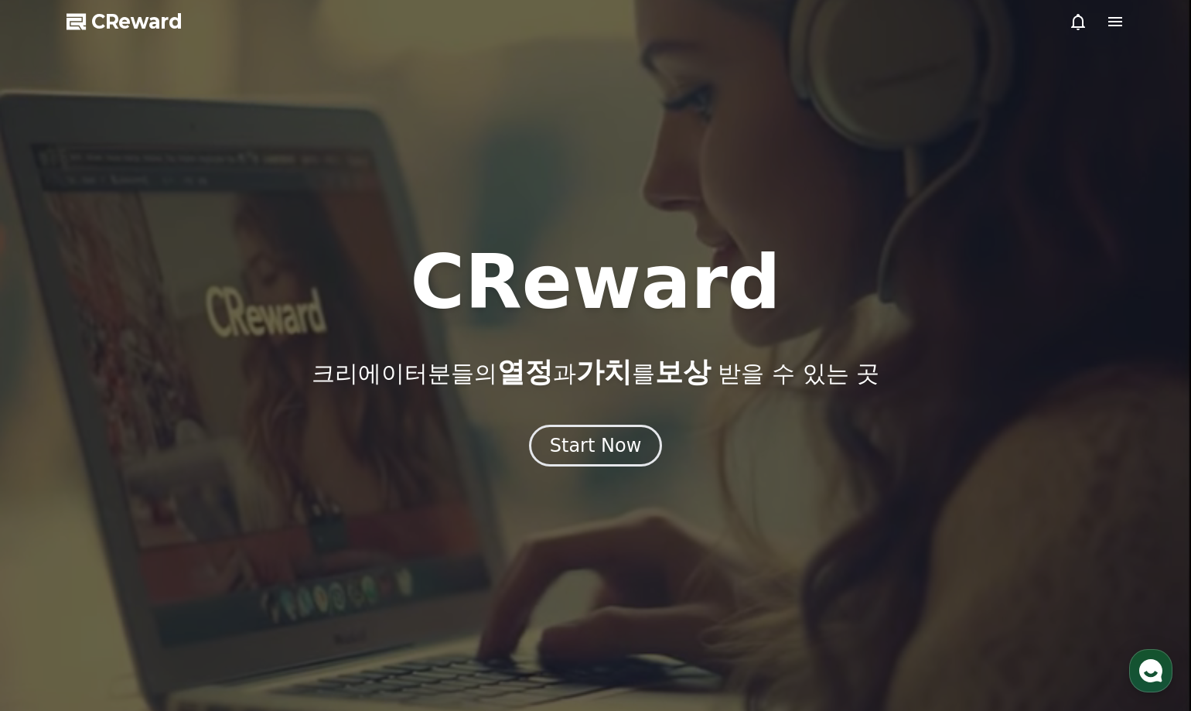
click at [1119, 26] on icon at bounding box center [1115, 21] width 14 height 9
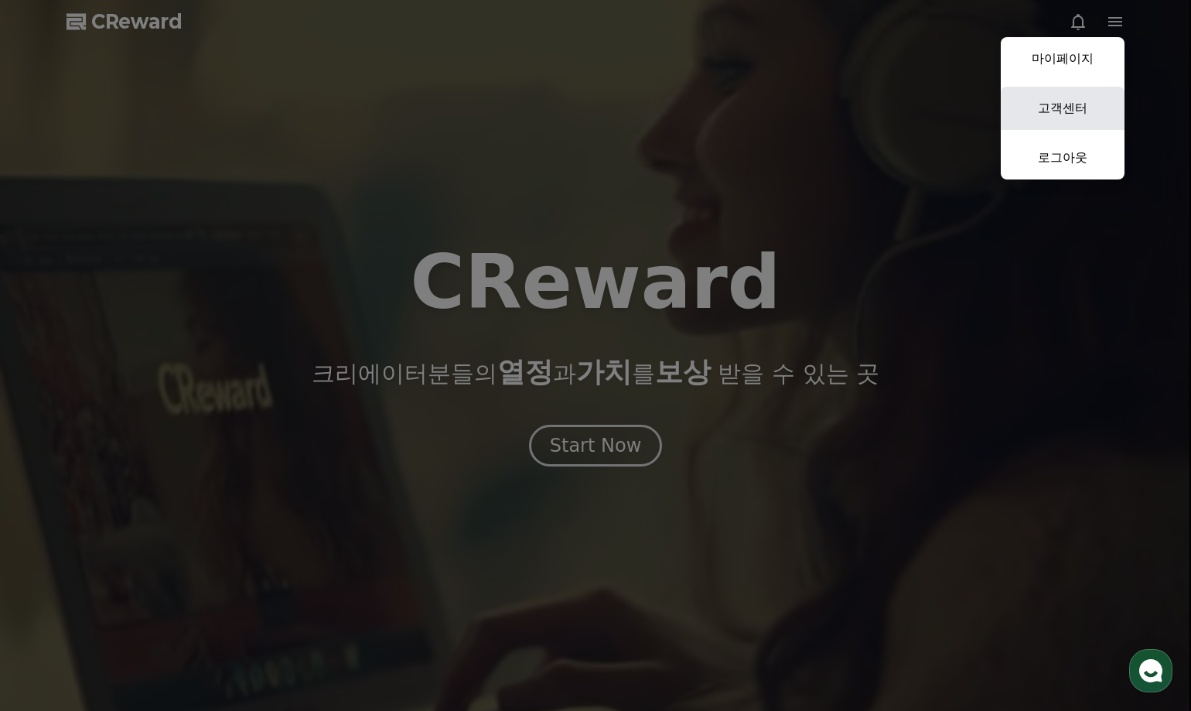
click at [1060, 117] on link "고객센터" at bounding box center [1063, 108] width 124 height 43
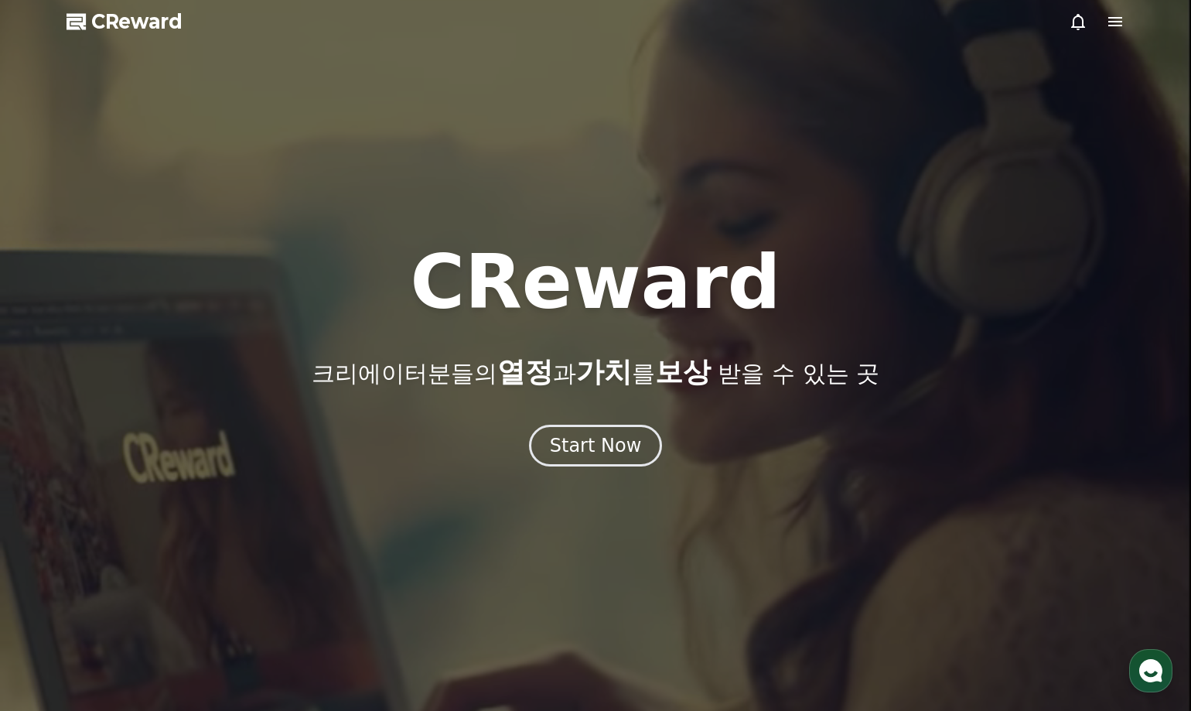
click at [1118, 20] on icon at bounding box center [1115, 21] width 19 height 19
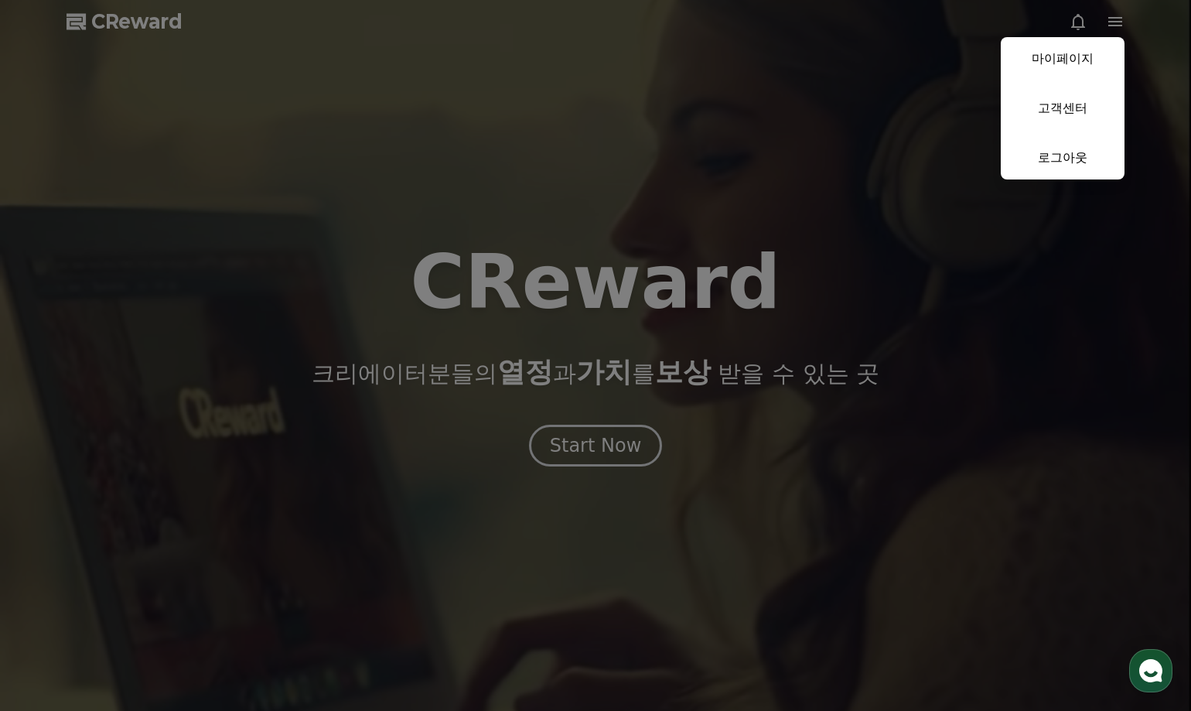
click at [898, 507] on button "close" at bounding box center [595, 355] width 1191 height 711
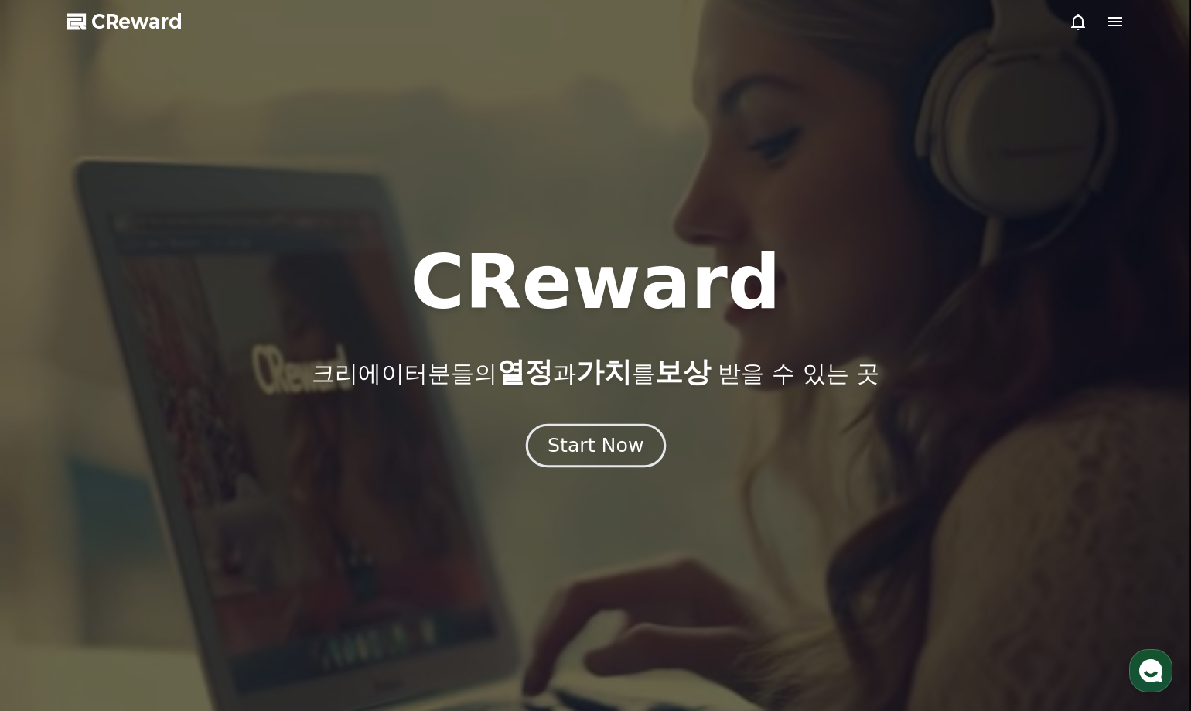
click at [616, 449] on div "Start Now" at bounding box center [596, 445] width 96 height 26
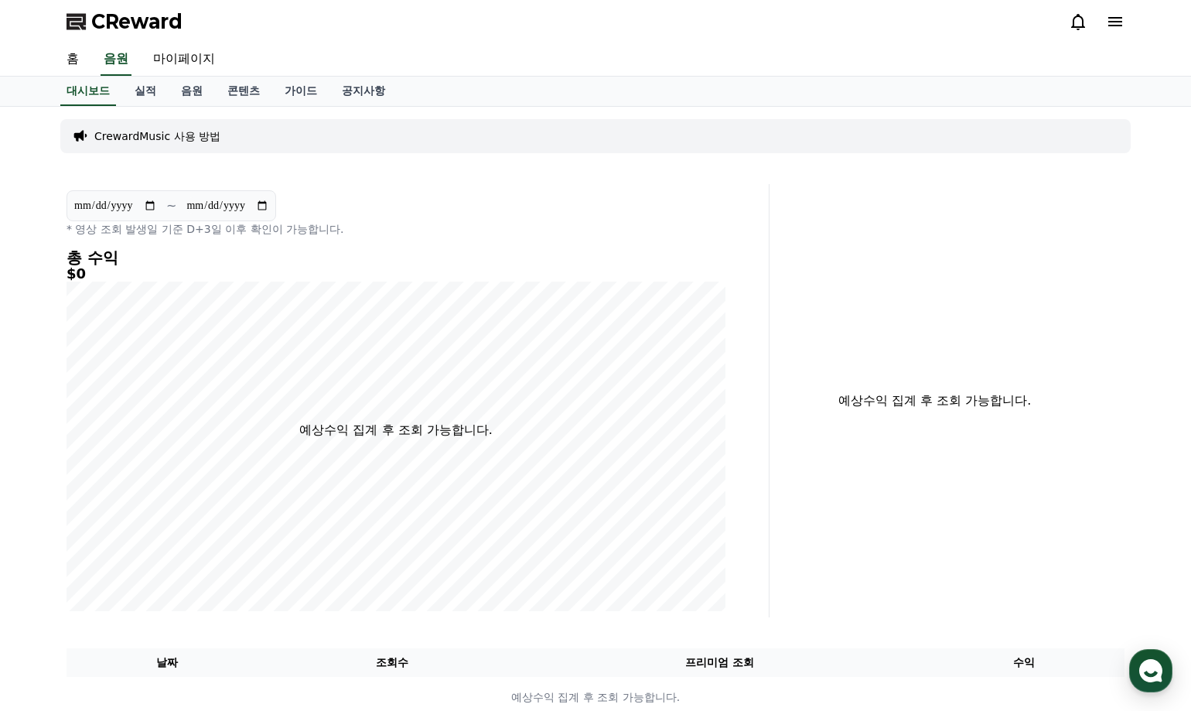
click at [166, 137] on p "CrewardMusic 사용 방법" at bounding box center [157, 135] width 126 height 15
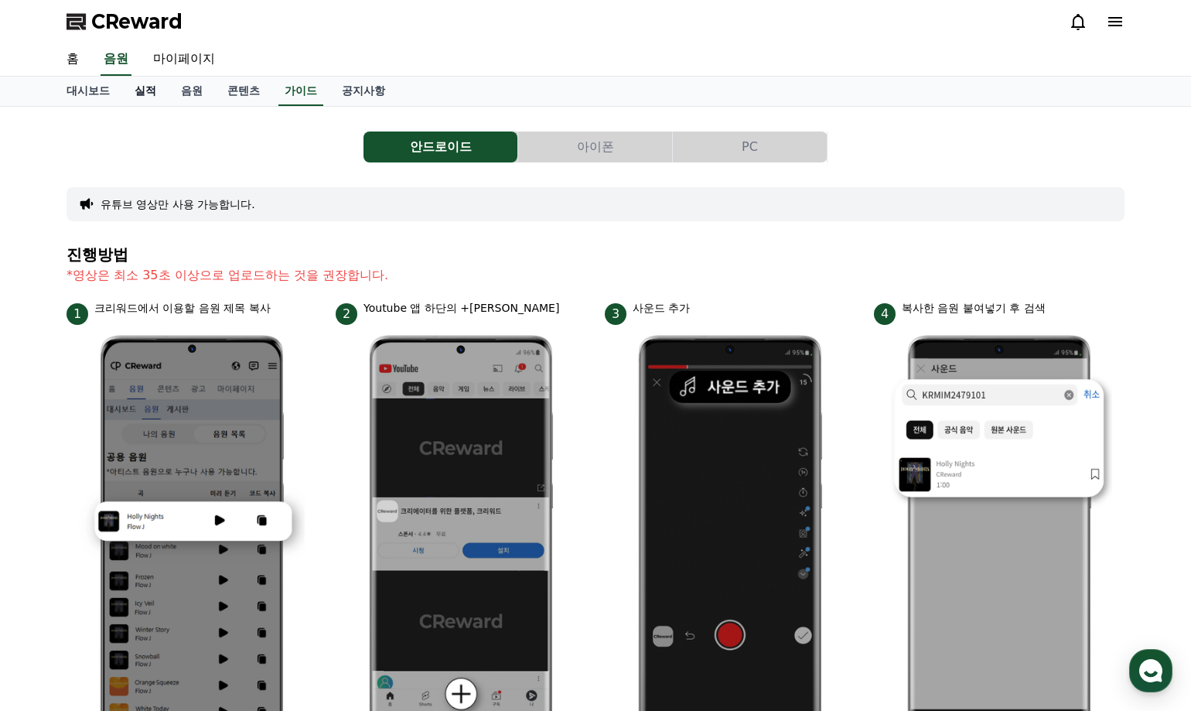
click at [151, 95] on link "실적" at bounding box center [145, 91] width 46 height 29
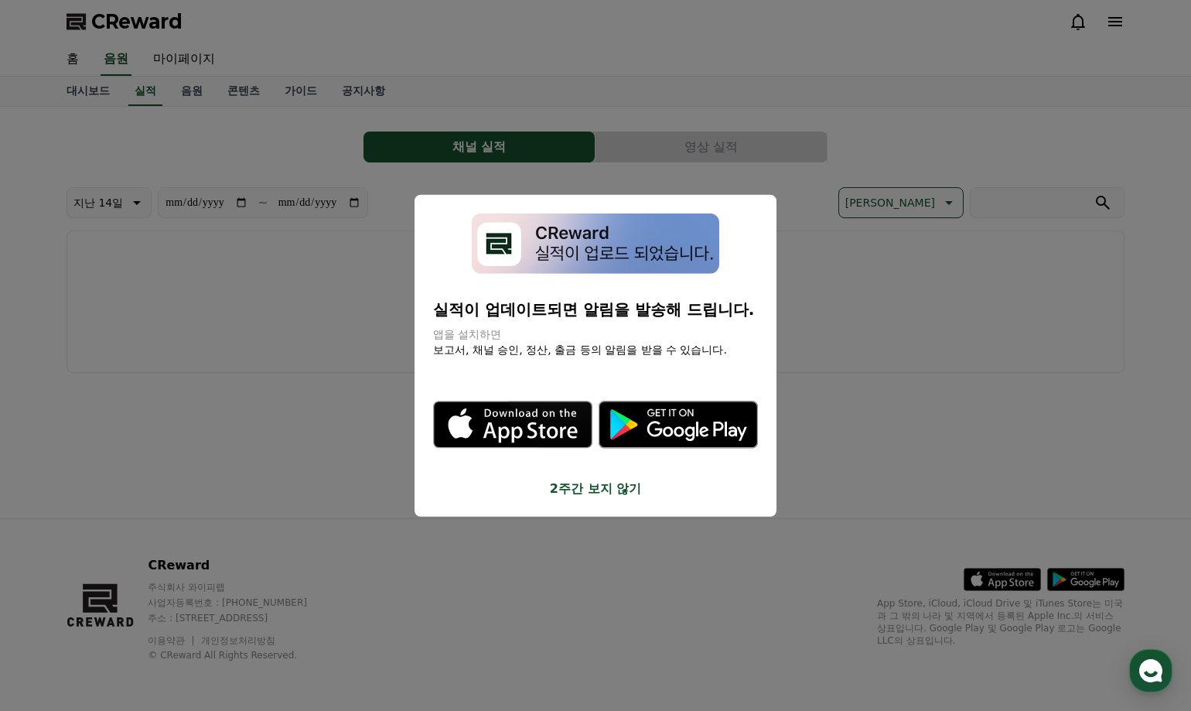
click at [361, 139] on button "close modal" at bounding box center [595, 355] width 1191 height 711
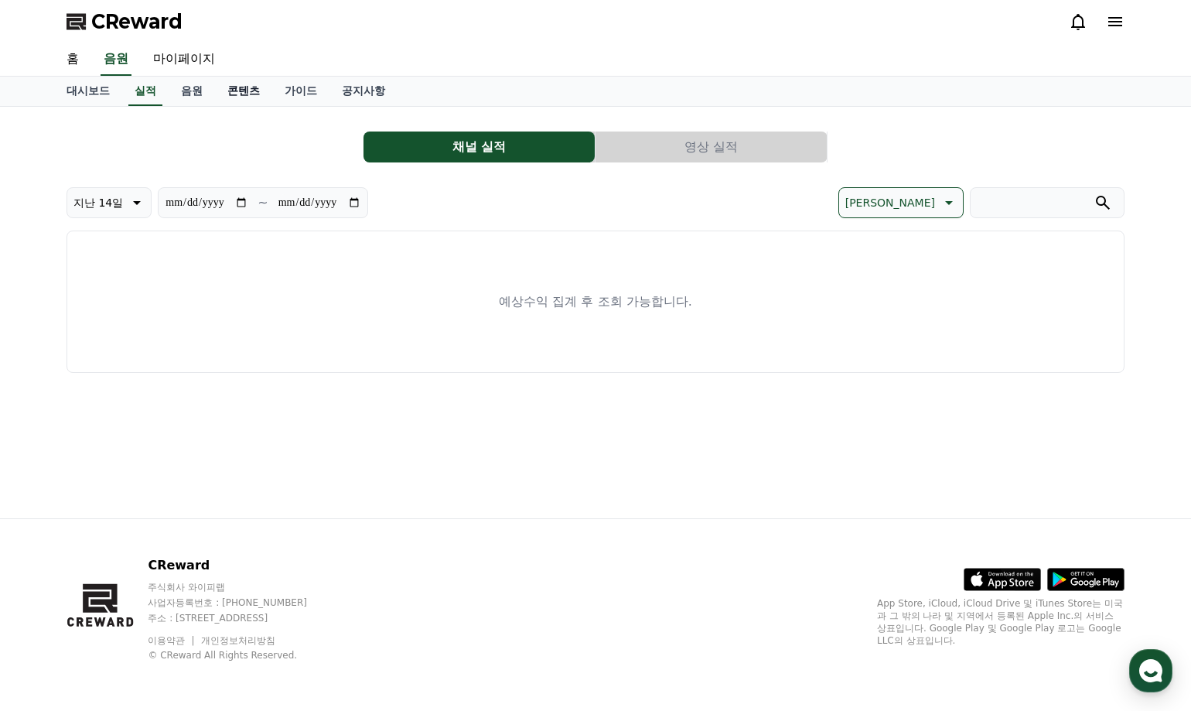
click at [244, 90] on link "콘텐츠" at bounding box center [243, 91] width 57 height 29
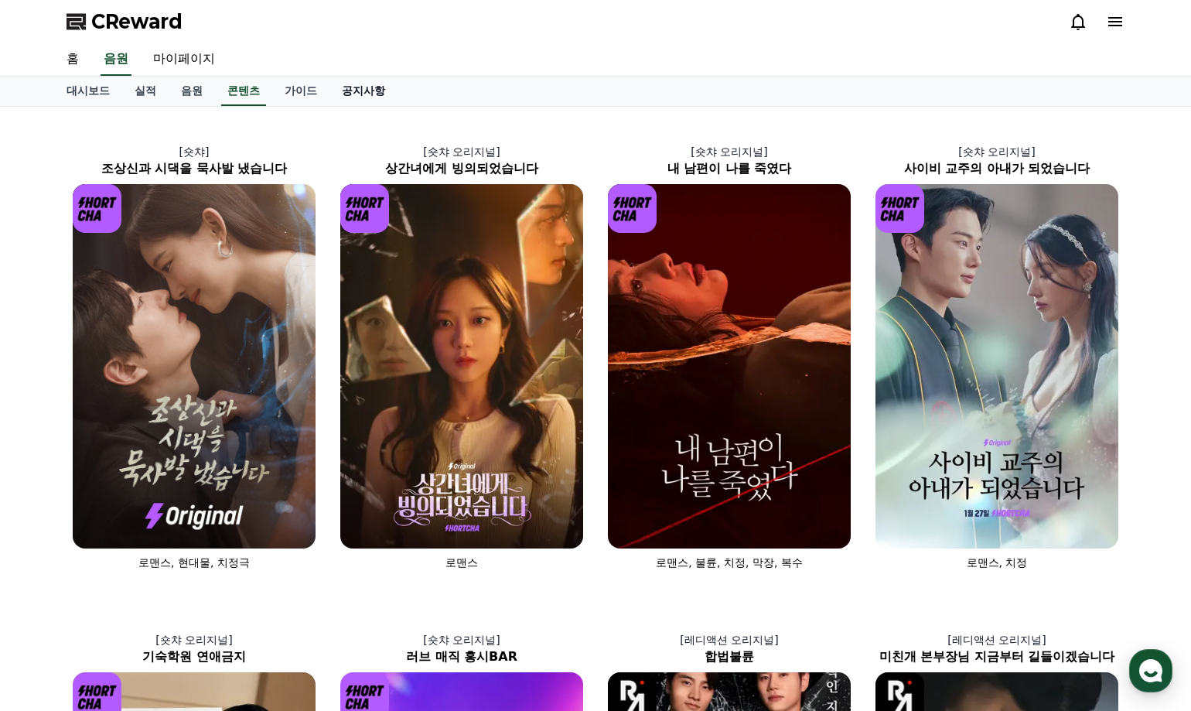
click at [357, 84] on link "공지사항" at bounding box center [363, 91] width 68 height 29
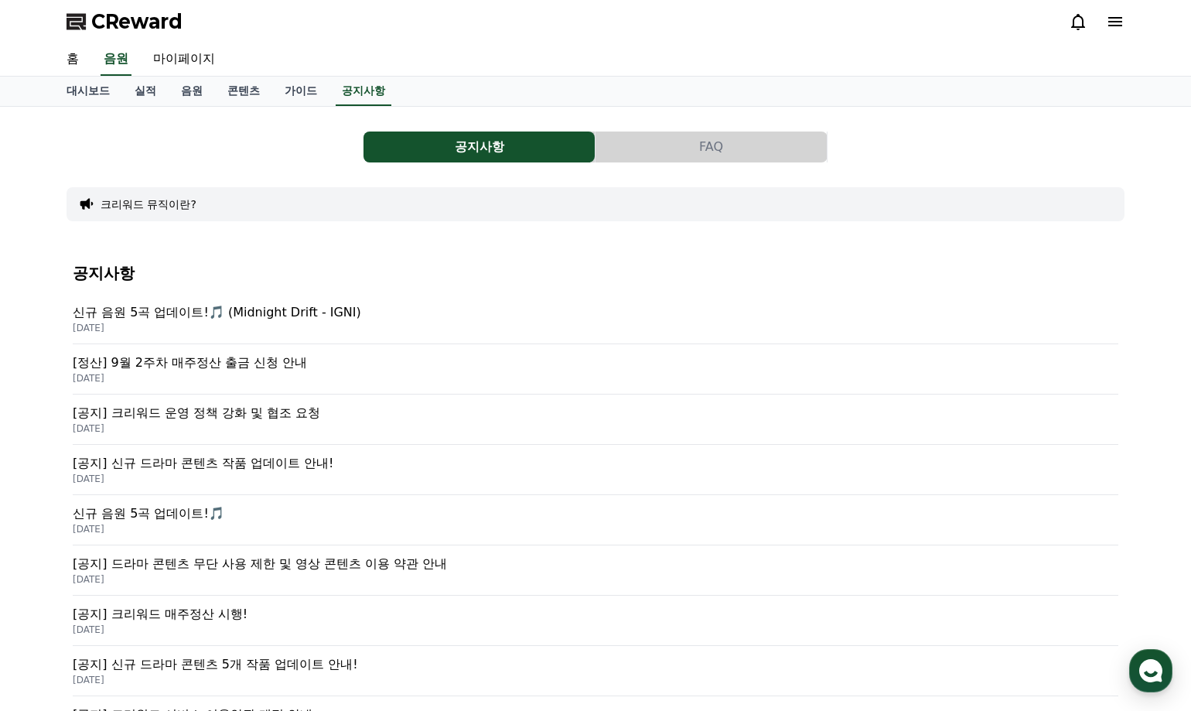
click at [215, 415] on p "[공지] 크리워드 운영 정책 강화 및 협조 요청" at bounding box center [596, 413] width 1046 height 19
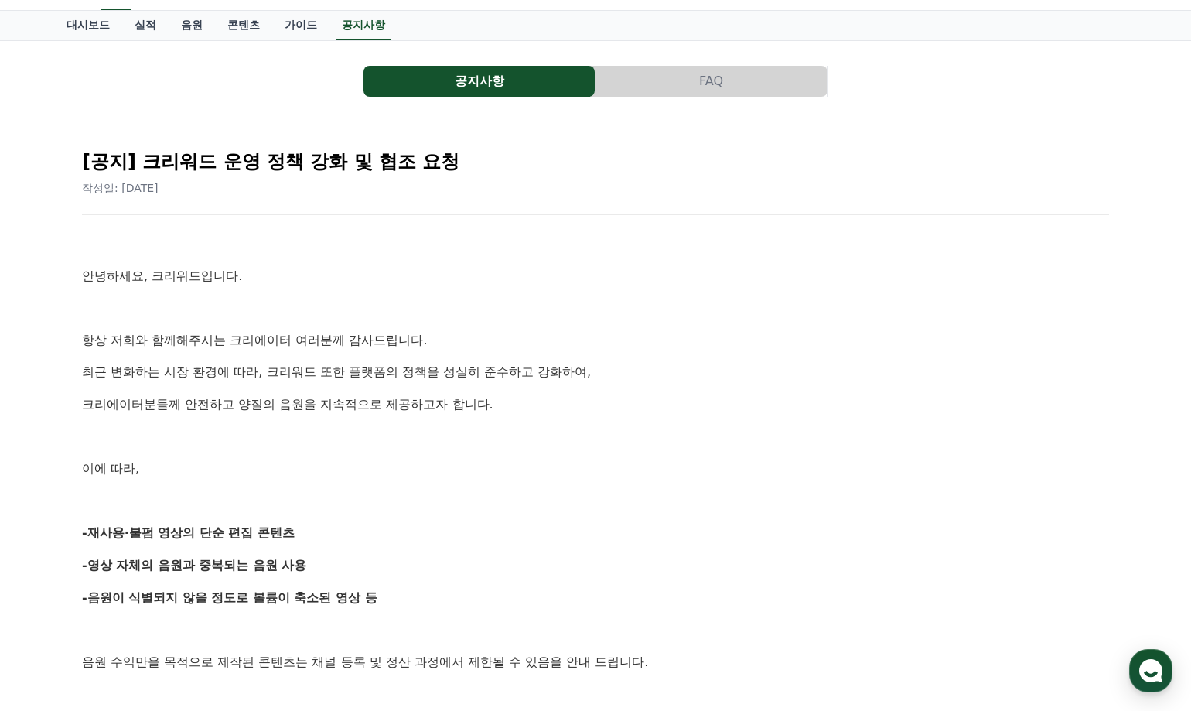
scroll to position [155, 0]
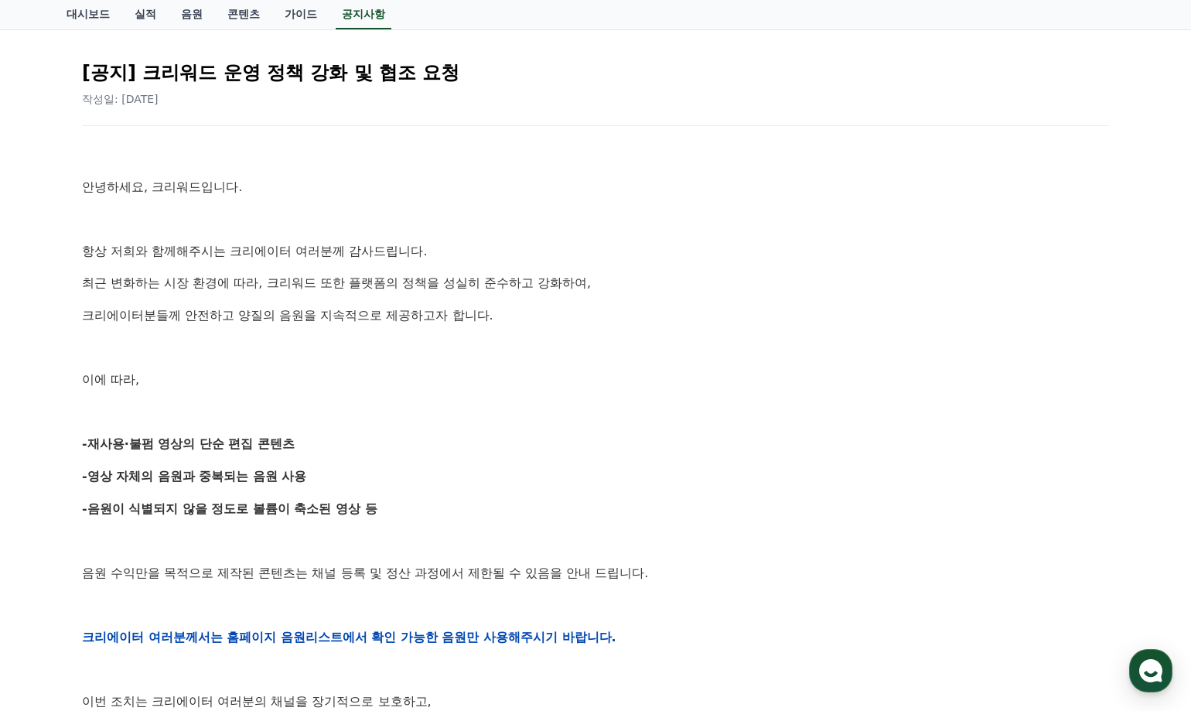
drag, startPoint x: 224, startPoint y: 322, endPoint x: 425, endPoint y: 323, distance: 201.9
click at [425, 323] on p "크리에이터분들께 안전하고 양질의 음원을 지속적으로 제공하고자 합니다." at bounding box center [595, 316] width 1027 height 20
drag, startPoint x: 425, startPoint y: 323, endPoint x: 326, endPoint y: 361, distance: 107.0
click at [354, 361] on div "안녕하세요, 크리워드입니다. 항상 저희와 함께해주시는 크리에이터 여러분께 감사드립니다. 최근 변화하는 시장 환경에 따라, 크리워드 또한 플랫폼…" at bounding box center [595, 637] width 1027 height 985
click at [29, 487] on div "공지사항 FAQ [공지] 크리워드 운영 정책 강화 및 협조 요청 작성일: 2025-09-15 안녕하세요, 크리워드입니다. 항상 저희와 함께해주…" at bounding box center [595, 577] width 1191 height 1251
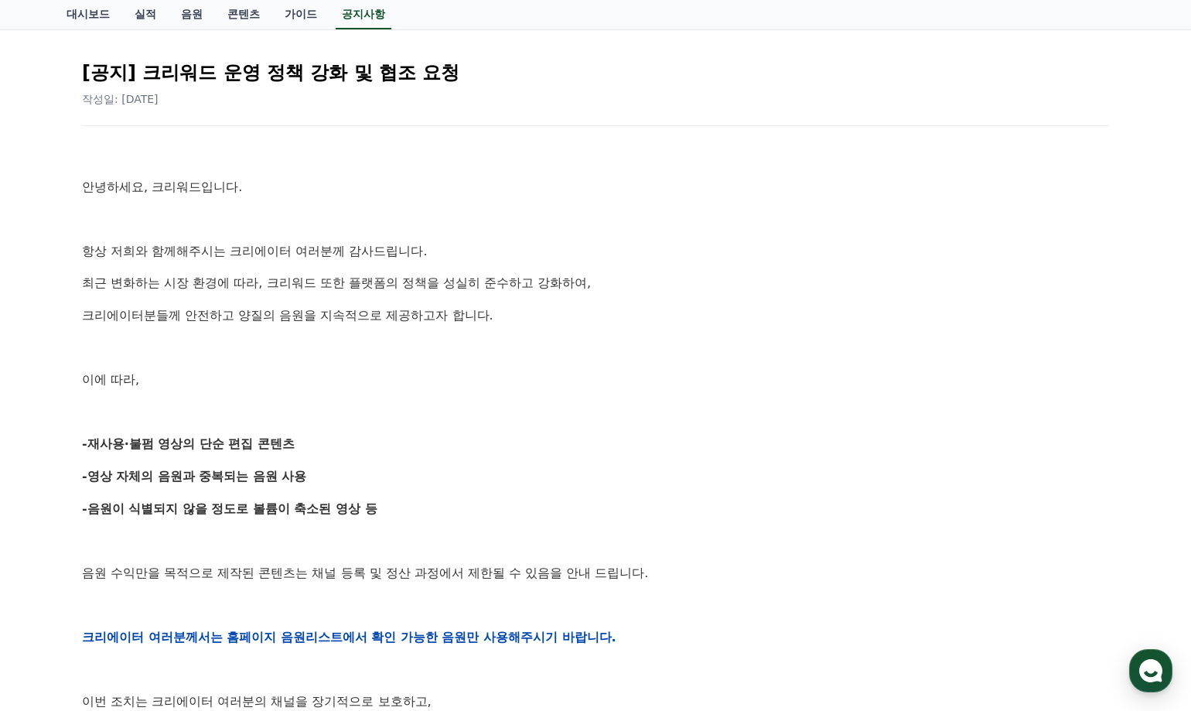
drag, startPoint x: 147, startPoint y: 442, endPoint x: 189, endPoint y: 441, distance: 41.8
click at [189, 441] on strong "-재사용·불펌 영상의 단순 편집 콘텐츠" at bounding box center [188, 443] width 213 height 15
drag, startPoint x: 189, startPoint y: 441, endPoint x: 178, endPoint y: 448, distance: 12.9
click at [178, 448] on strong "-재사용·불펌 영상의 단순 편집 콘텐츠" at bounding box center [188, 443] width 213 height 15
drag, startPoint x: 159, startPoint y: 442, endPoint x: 190, endPoint y: 442, distance: 30.9
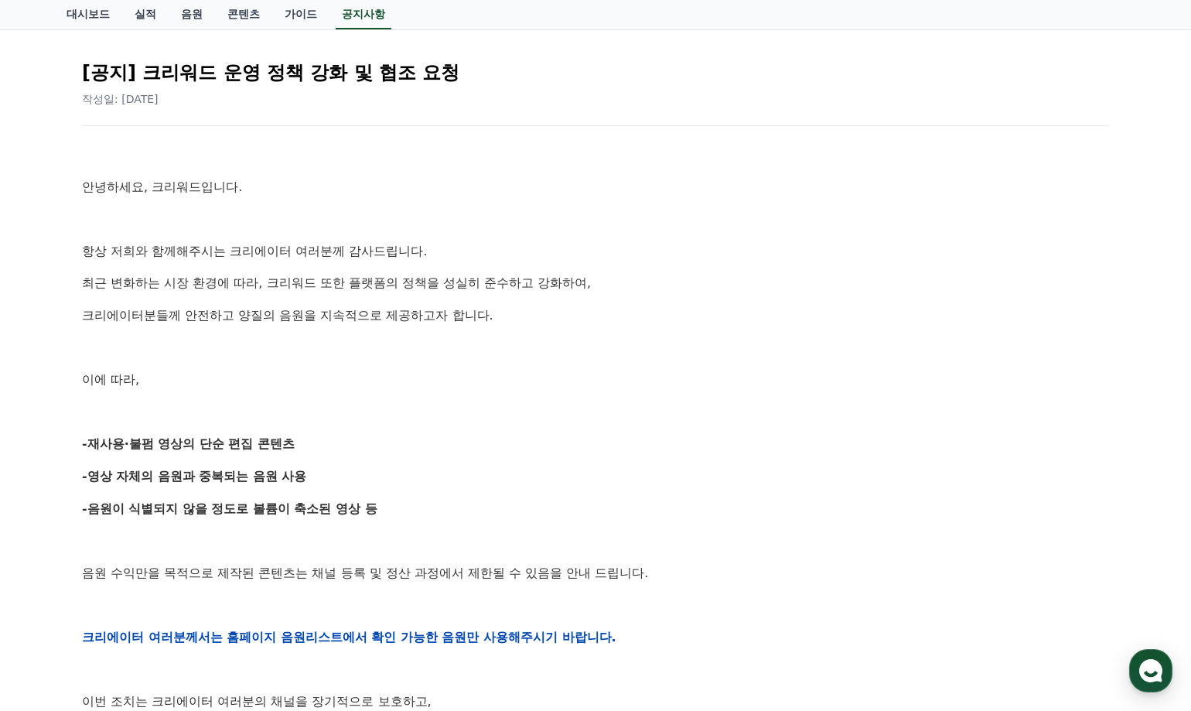
click at [190, 442] on strong "-재사용·불펌 영상의 단순 편집 콘텐츠" at bounding box center [188, 443] width 213 height 15
drag, startPoint x: 190, startPoint y: 442, endPoint x: 227, endPoint y: 476, distance: 49.3
click at [227, 476] on strong "-영상 자체의 음원과 중복되는 음원 사용" at bounding box center [194, 476] width 225 height 15
drag, startPoint x: 227, startPoint y: 476, endPoint x: 183, endPoint y: 480, distance: 43.6
click at [183, 480] on strong "-영상 자체의 음원과 중복되는 음원 사용" at bounding box center [194, 476] width 225 height 15
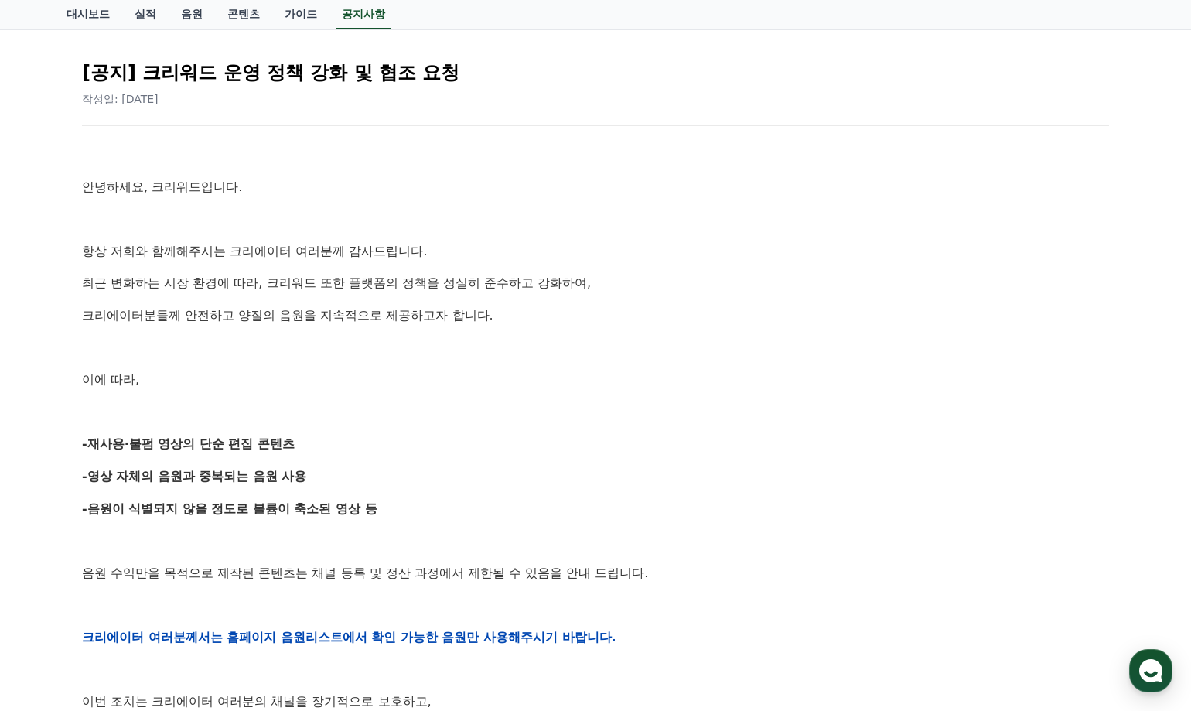
drag, startPoint x: 162, startPoint y: 524, endPoint x: 252, endPoint y: 514, distance: 90.3
click at [252, 514] on div "안녕하세요, 크리워드입니다. 항상 저희와 함께해주시는 크리에이터 여러분께 감사드립니다. 최근 변화하는 시장 환경에 따라, 크리워드 또한 플랫폼…" at bounding box center [595, 637] width 1027 height 985
drag, startPoint x: 252, startPoint y: 514, endPoint x: 213, endPoint y: 524, distance: 40.7
click at [213, 524] on div "안녕하세요, 크리워드입니다. 항상 저희와 함께해주시는 크리에이터 여러분께 감사드립니다. 최근 변화하는 시장 환경에 따라, 크리워드 또한 플랫폼…" at bounding box center [595, 637] width 1027 height 985
click at [244, 531] on p at bounding box center [595, 541] width 1027 height 20
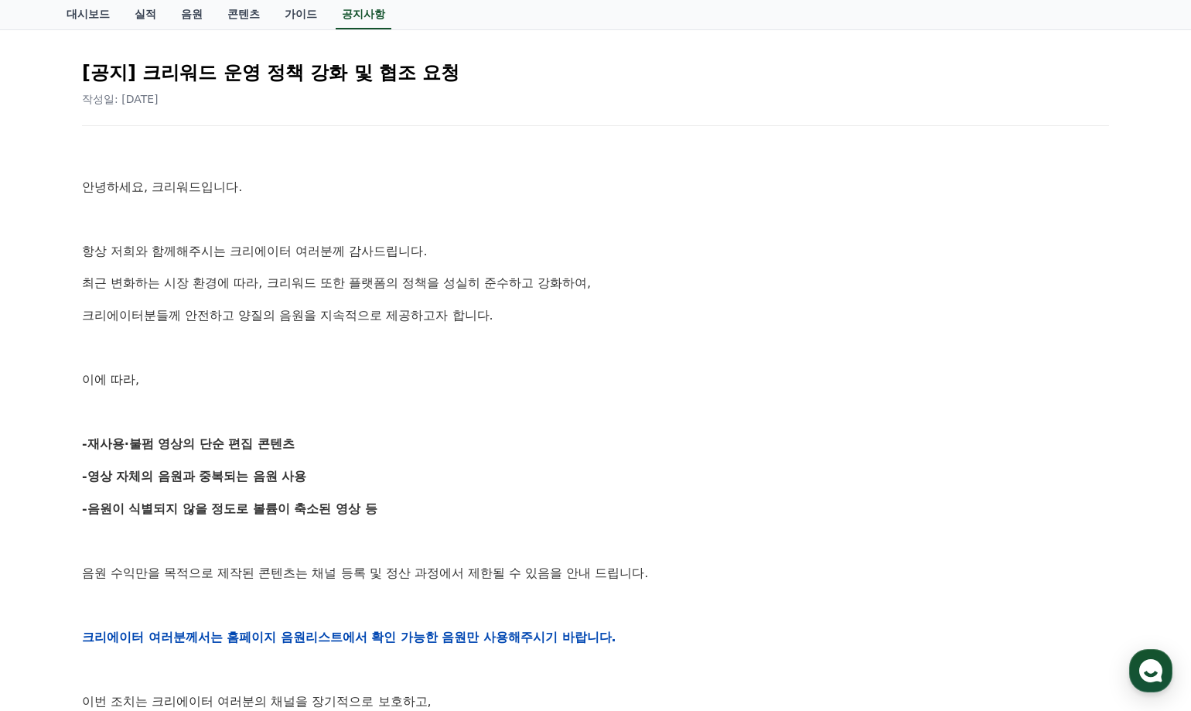
click at [28, 571] on div "공지사항 FAQ [공지] 크리워드 운영 정책 강화 및 협조 요청 작성일: 2025-09-15 안녕하세요, 크리워드입니다. 항상 저희와 함께해주…" at bounding box center [595, 577] width 1191 height 1251
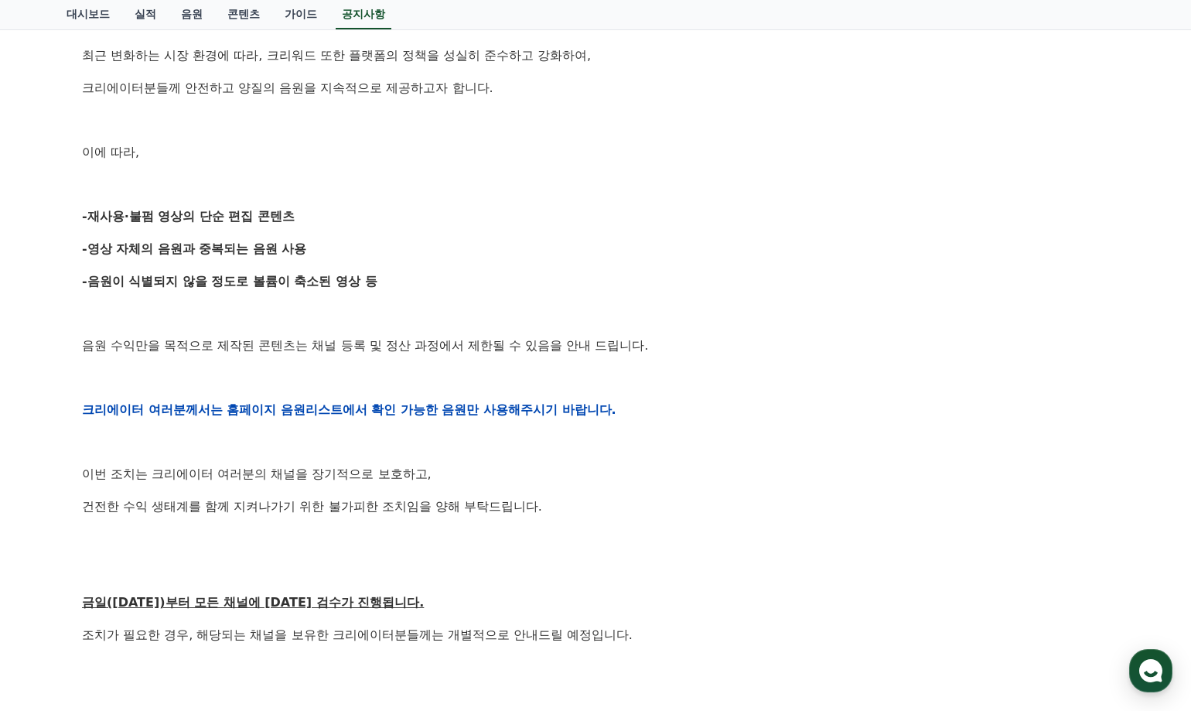
scroll to position [387, 0]
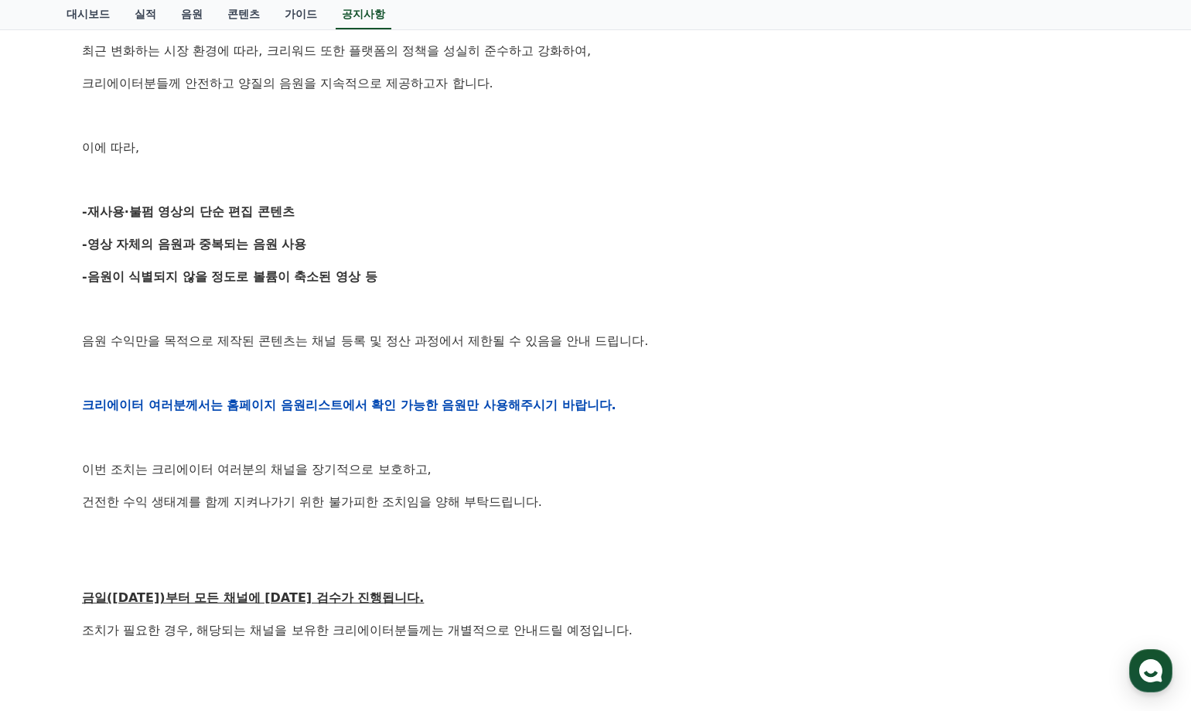
drag, startPoint x: 213, startPoint y: 471, endPoint x: 281, endPoint y: 470, distance: 68.1
click at [279, 470] on p "이번 조치는 크리에이터 여러분의 채널을 장기적으로 보호하고," at bounding box center [595, 469] width 1027 height 20
drag, startPoint x: 281, startPoint y: 470, endPoint x: 329, endPoint y: 470, distance: 48.0
click at [329, 470] on p "이번 조치는 크리에이터 여러분의 채널을 장기적으로 보호하고," at bounding box center [595, 469] width 1027 height 20
click at [254, 471] on p "이번 조치는 크리에이터 여러분의 채널을 장기적으로 보호하고," at bounding box center [595, 469] width 1027 height 20
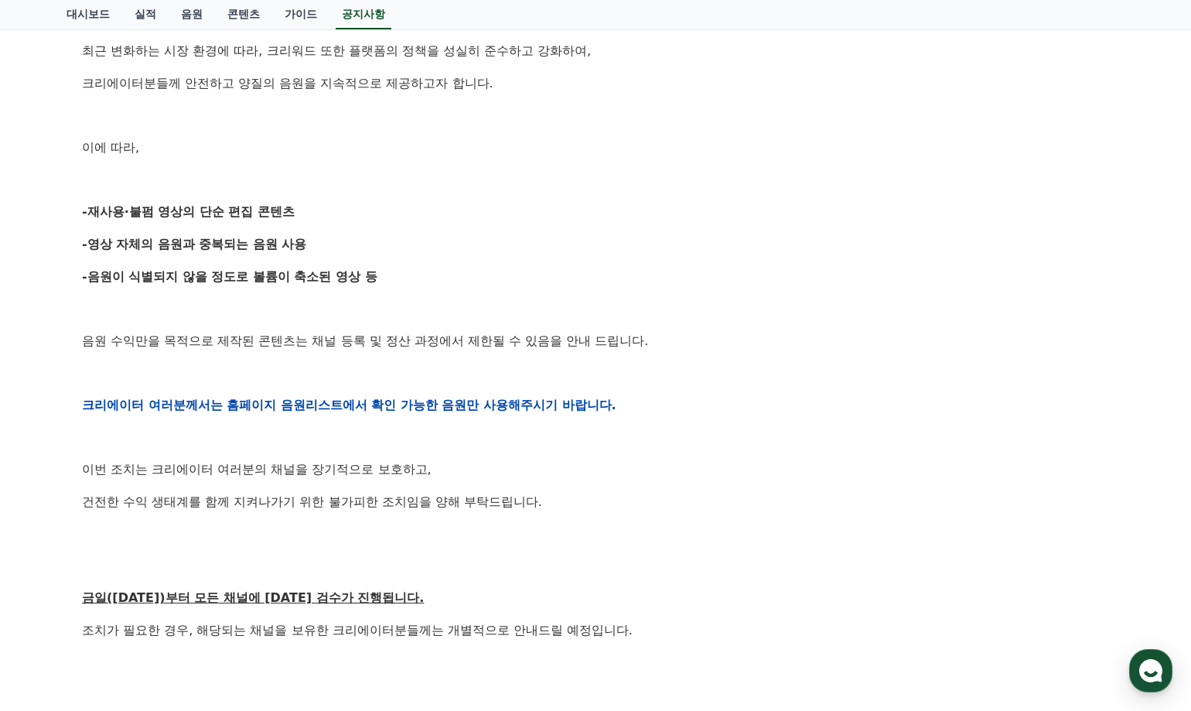
drag, startPoint x: 182, startPoint y: 459, endPoint x: 357, endPoint y: 470, distance: 175.9
click at [357, 470] on p "이번 조치는 크리에이터 여러분의 채널을 장기적으로 보호하고," at bounding box center [595, 469] width 1027 height 20
drag, startPoint x: 158, startPoint y: 497, endPoint x: 268, endPoint y: 499, distance: 109.8
click at [268, 499] on p "건전한 수익 생태계를 함께 지켜나가기 위한 불가피한 조치임을 양해 부탁드립니다." at bounding box center [595, 502] width 1027 height 20
drag, startPoint x: 268, startPoint y: 499, endPoint x: 213, endPoint y: 518, distance: 57.5
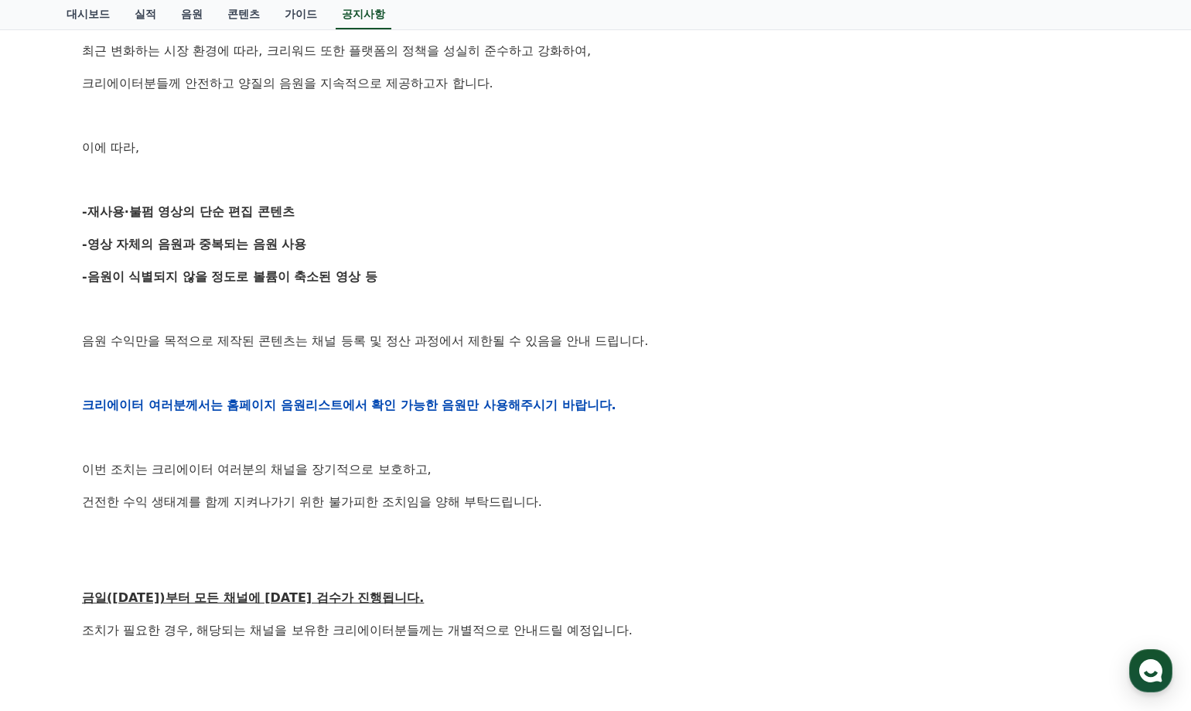
click at [213, 518] on div "안녕하세요, 크리워드입니다. 항상 저희와 함께해주시는 크리에이터 여러분께 감사드립니다. 최근 변화하는 시장 환경에 따라, 크리워드 또한 플랫폼…" at bounding box center [595, 405] width 1027 height 985
drag, startPoint x: 271, startPoint y: 500, endPoint x: 505, endPoint y: 506, distance: 233.6
click at [505, 506] on p "건전한 수익 생태계를 함께 지켜나가기 위한 불가피한 조치임을 양해 부탁드립니다." at bounding box center [595, 502] width 1027 height 20
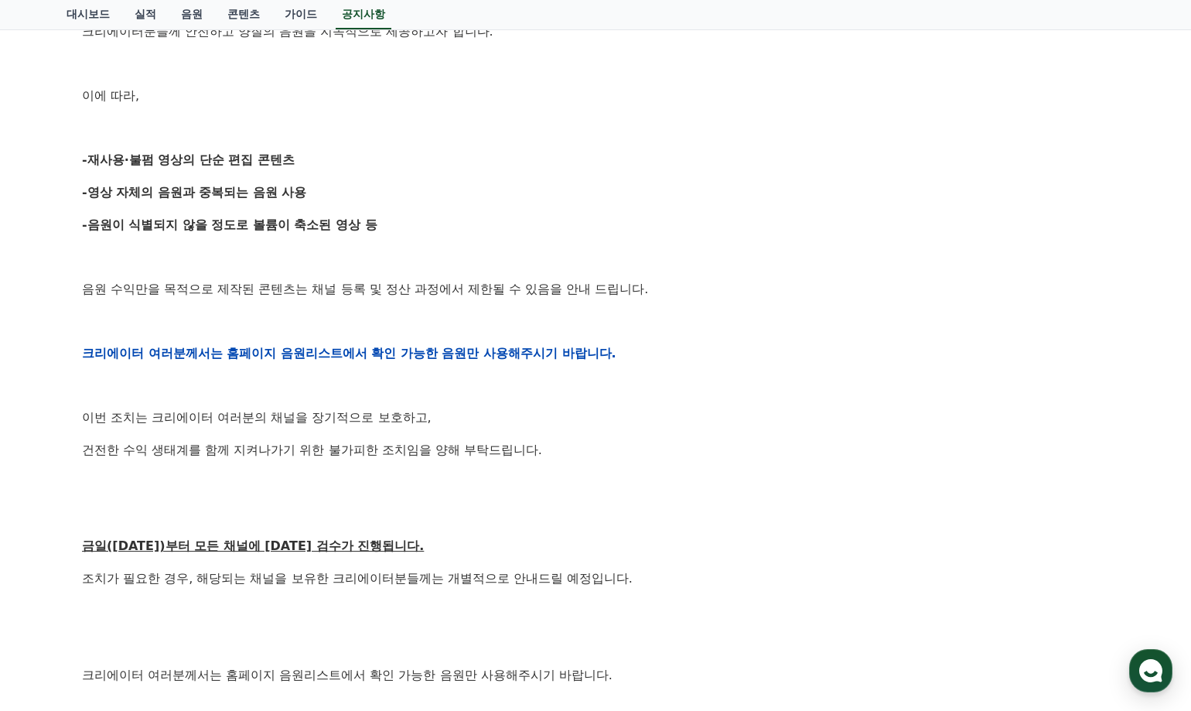
scroll to position [464, 0]
